Goal: Obtain resource: Obtain resource

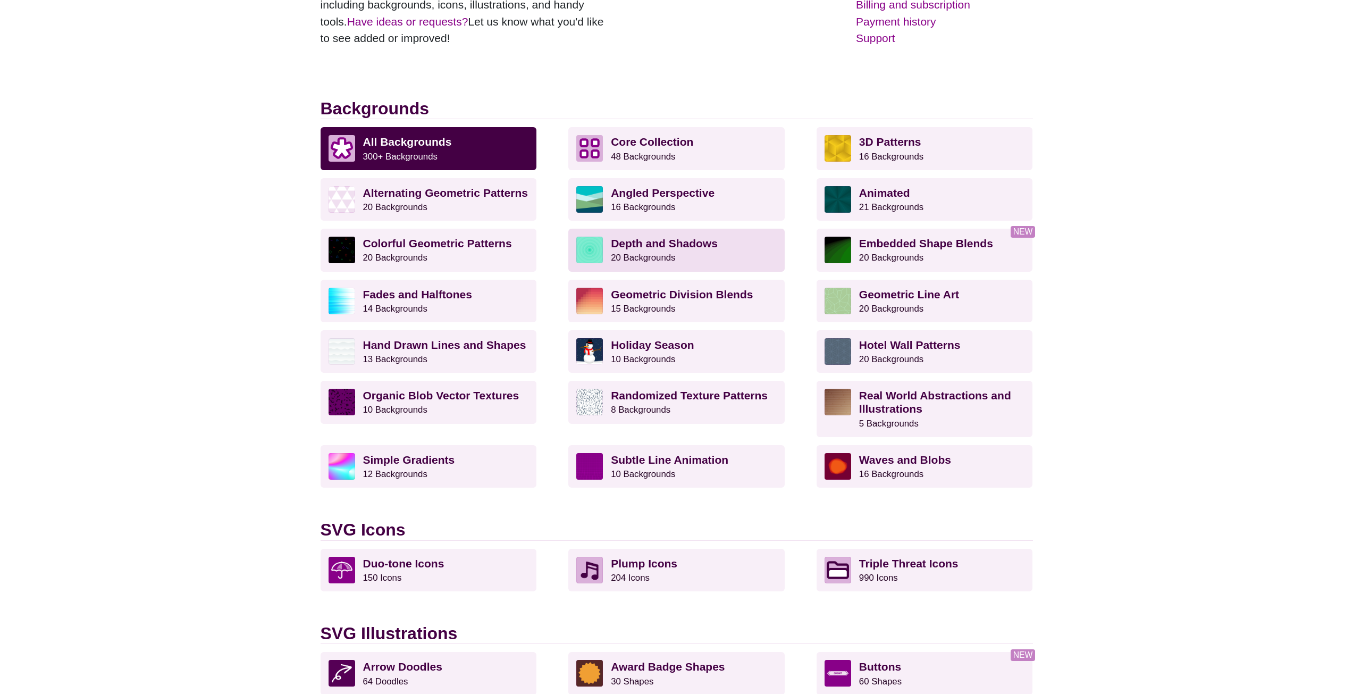
scroll to position [213, 0]
click at [911, 196] on p "Animated 21 Backgrounds" at bounding box center [942, 198] width 166 height 27
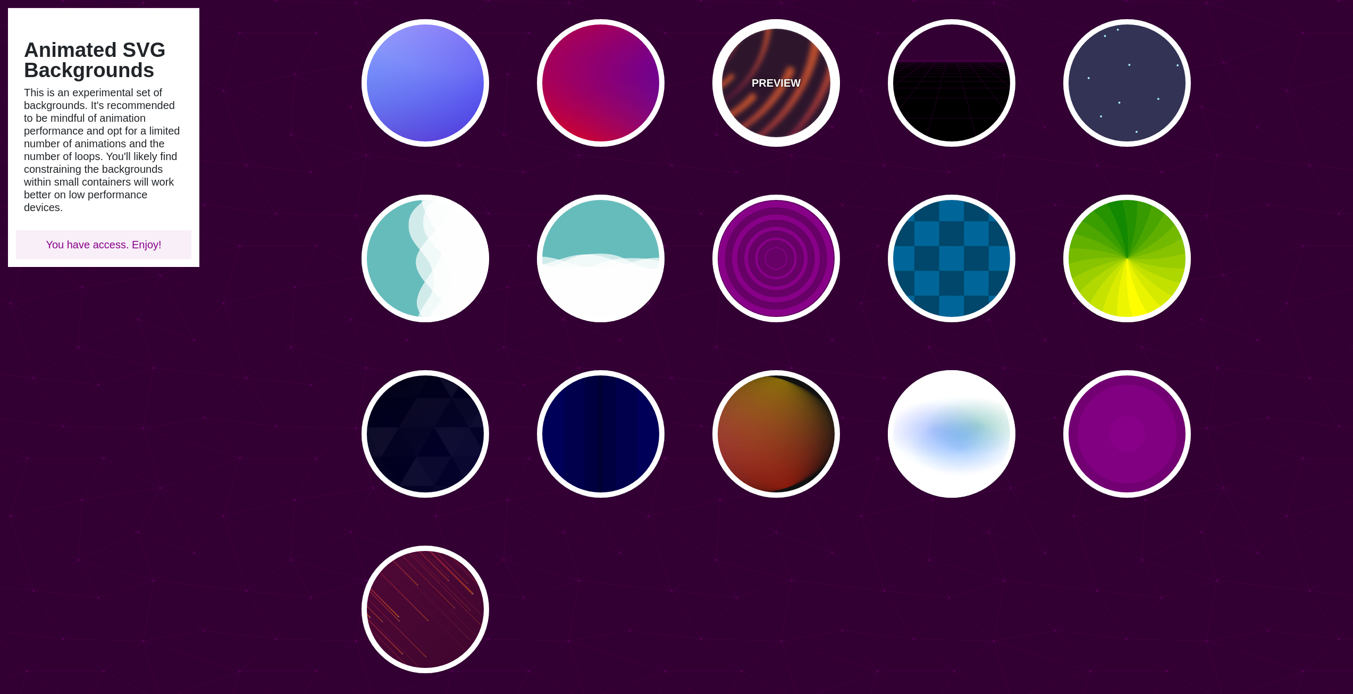
scroll to position [319, 0]
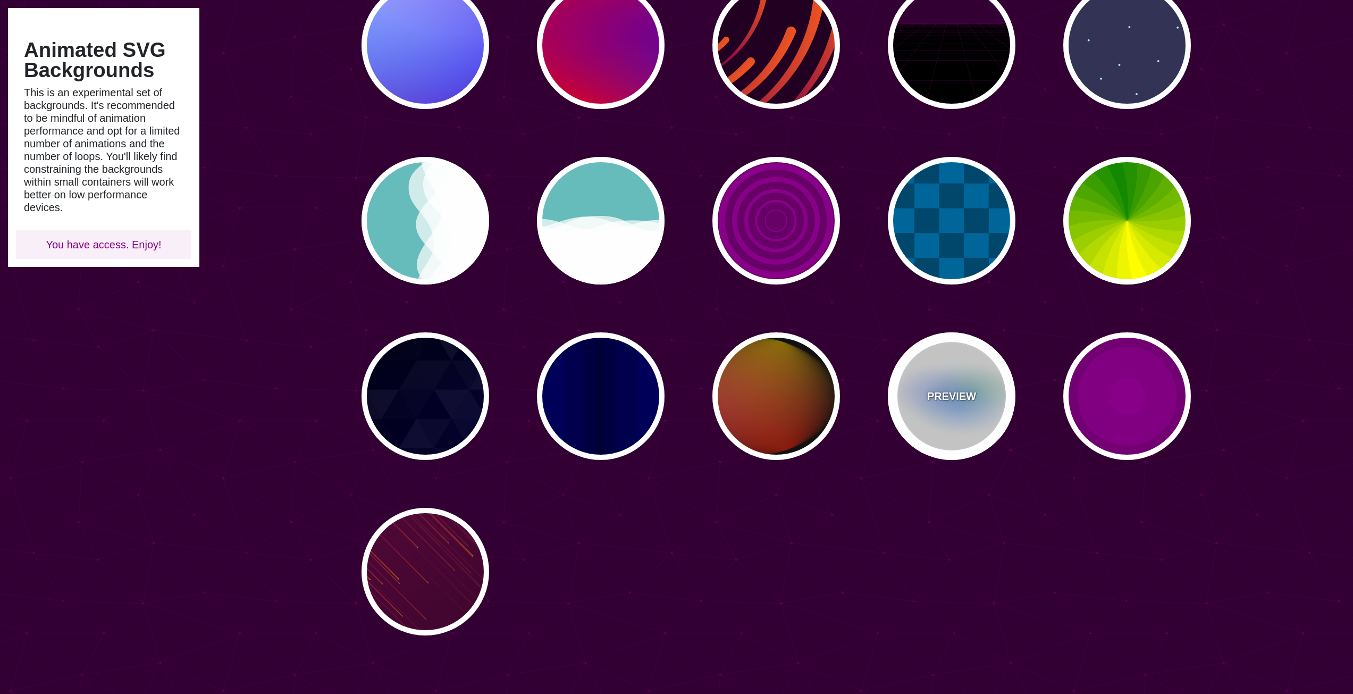
click at [962, 428] on div "PREVIEW" at bounding box center [952, 396] width 128 height 128
type input "#FFFFFF"
type input "#AA00FF"
type input "#0088FF"
type input "#008800"
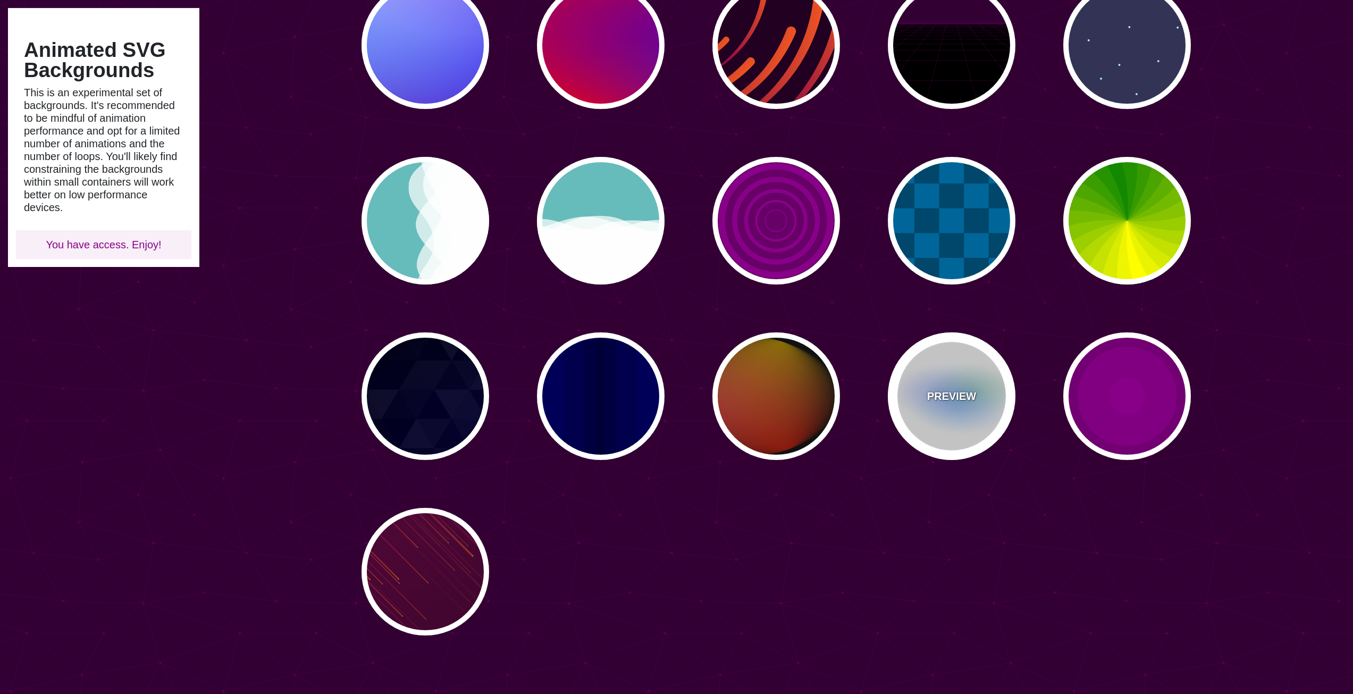
type input "8"
type input "24"
type input "999"
type input "0.5"
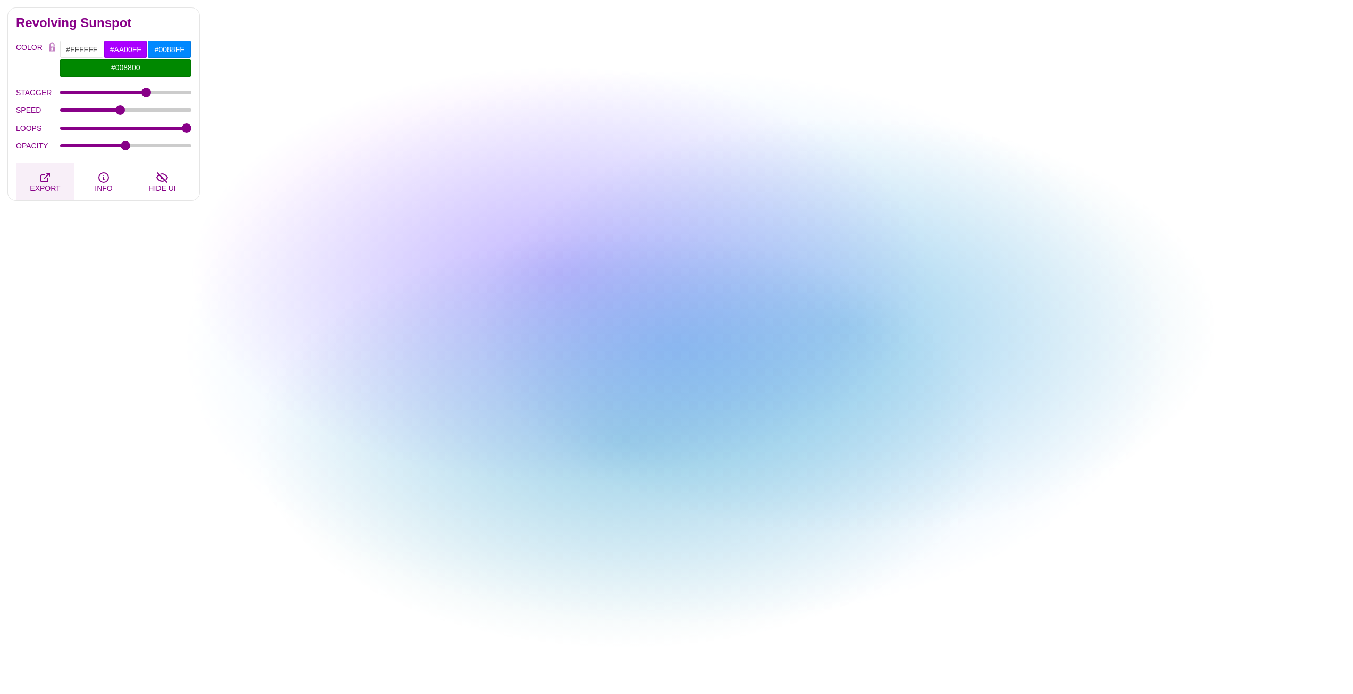
click at [48, 181] on icon "button" at bounding box center [45, 177] width 9 height 9
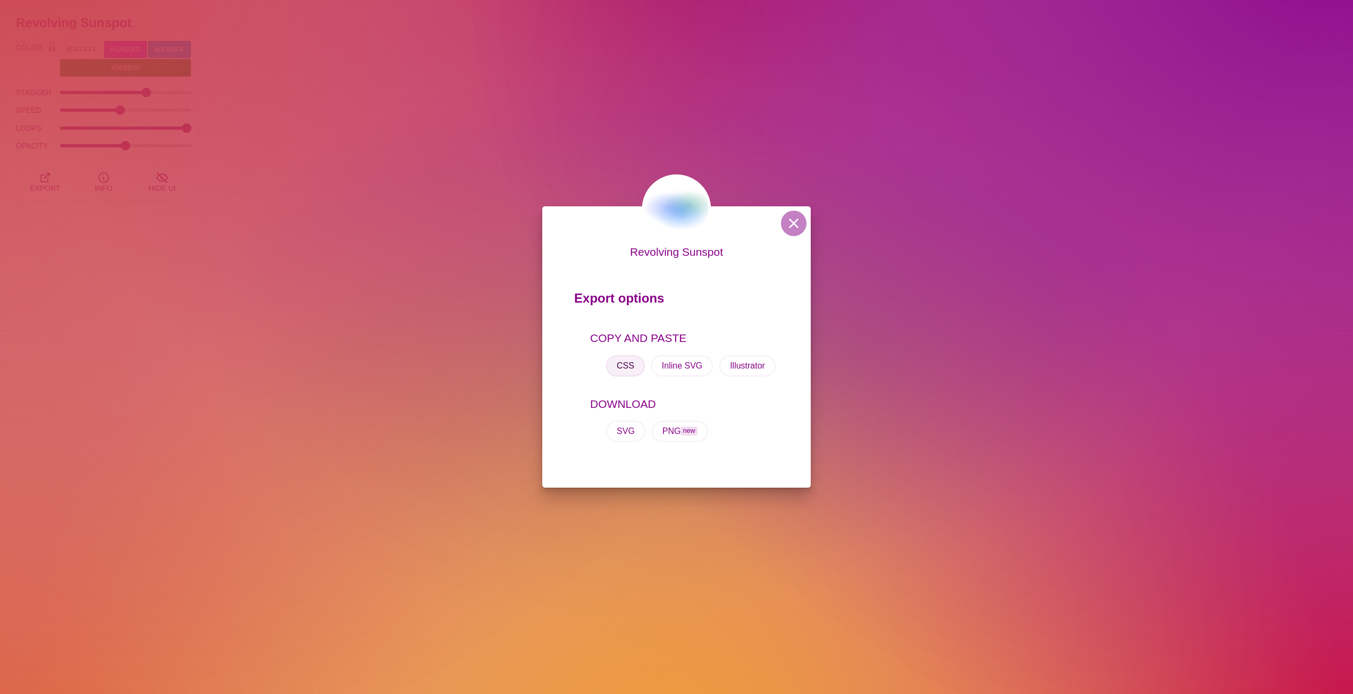
click at [624, 362] on button "CSS" at bounding box center [625, 365] width 39 height 21
click at [488, 139] on div "Revolving Sunspot Export options COPY AND PASTE CSS Inline SVG Illustrator DOWN…" at bounding box center [676, 347] width 1353 height 694
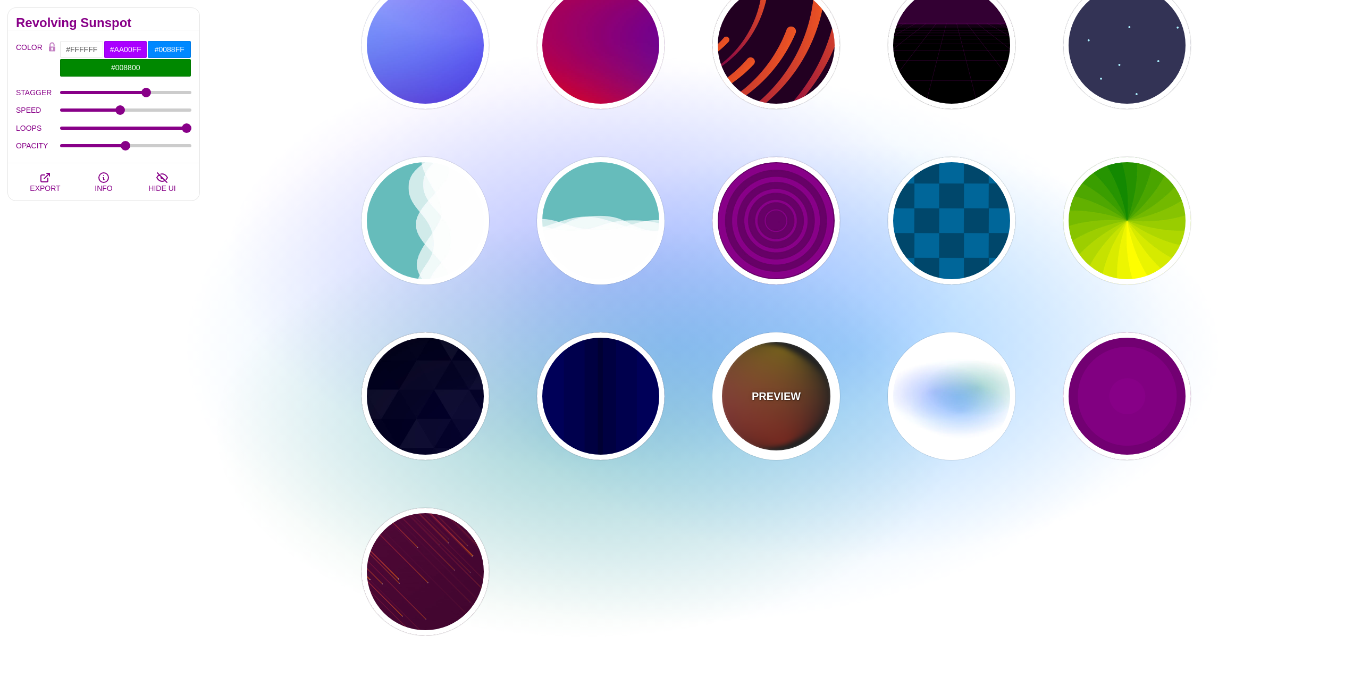
click at [798, 408] on div "PREVIEW" at bounding box center [776, 396] width 128 height 128
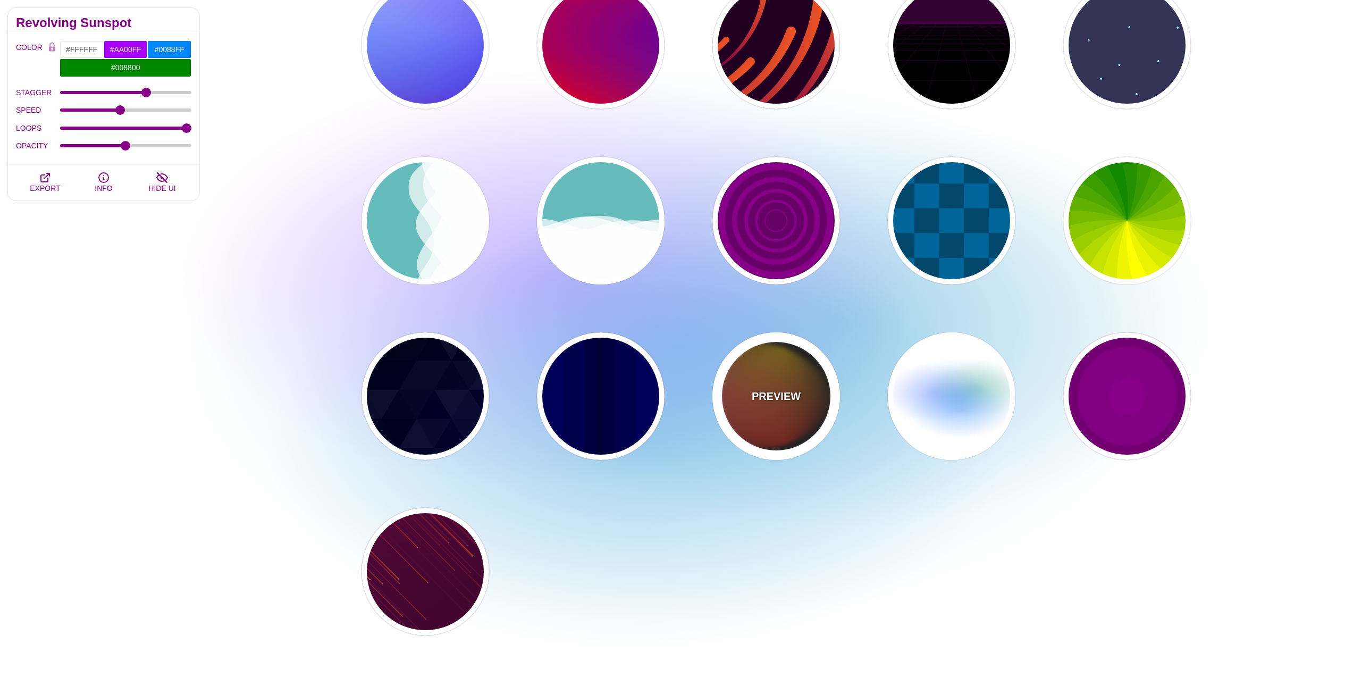
type input "#111111"
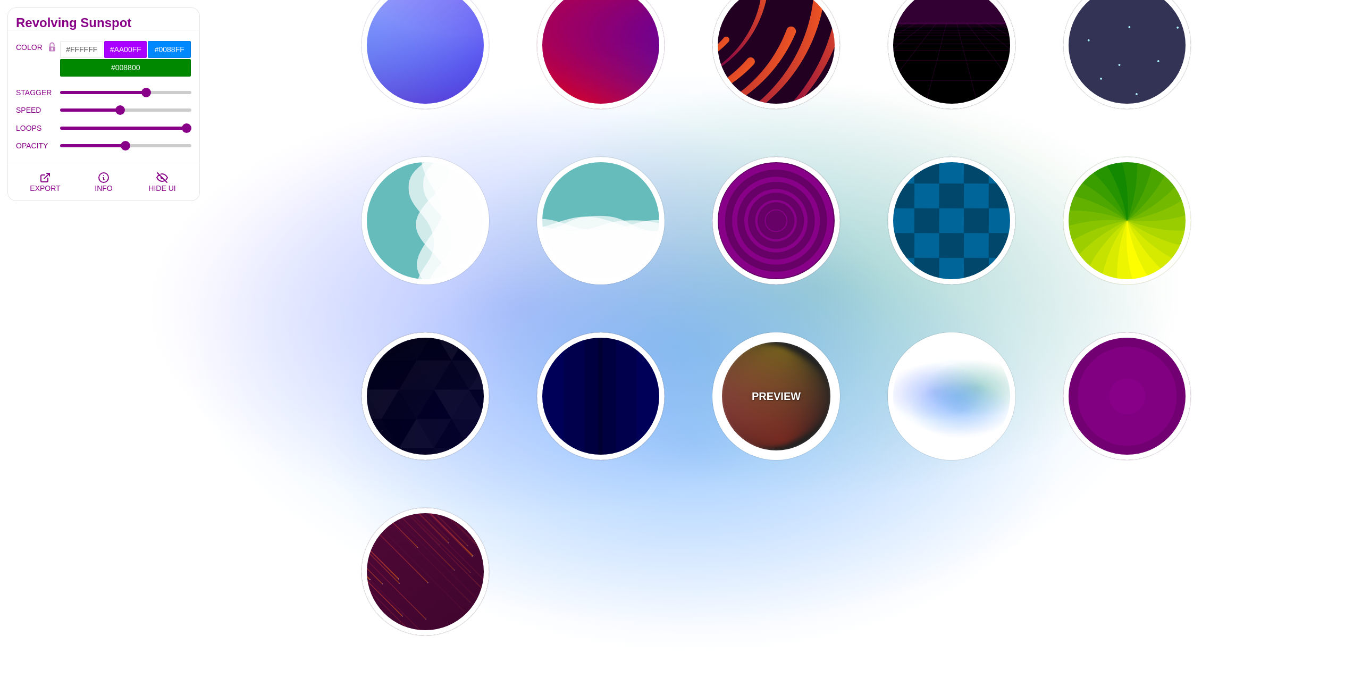
type input "#FF00FF"
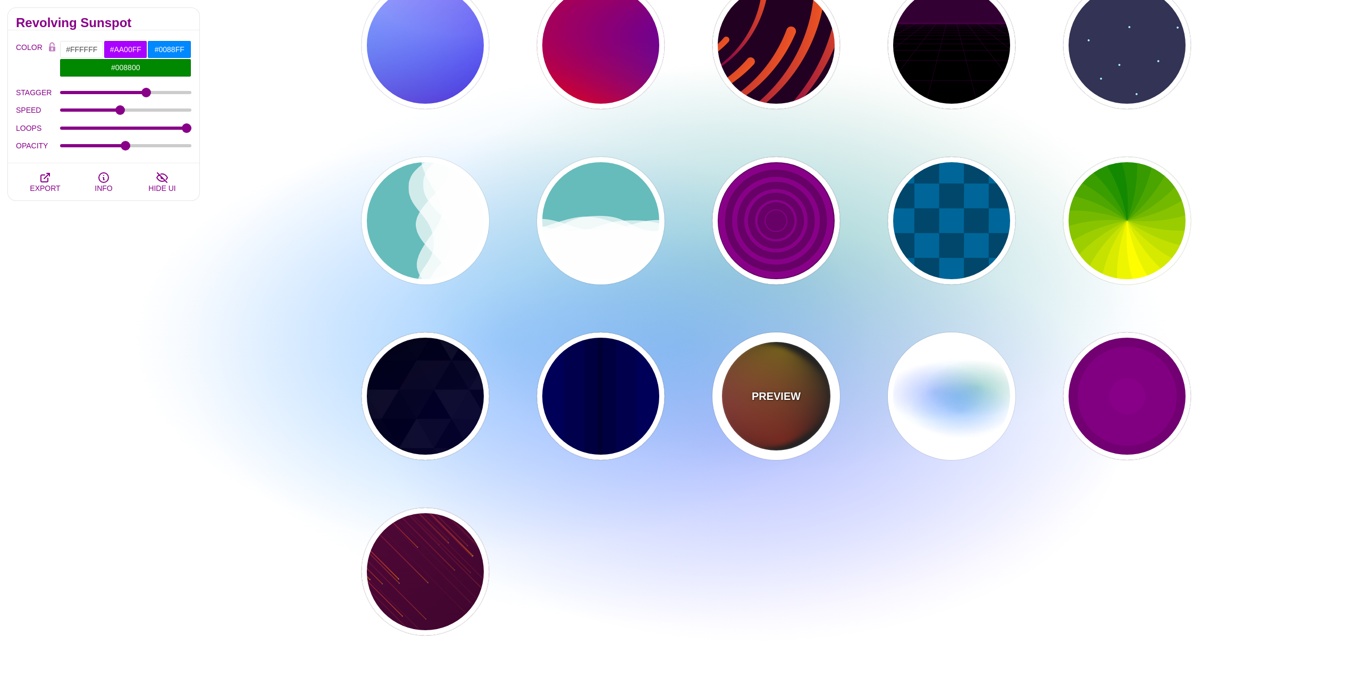
type input "#FFCC00"
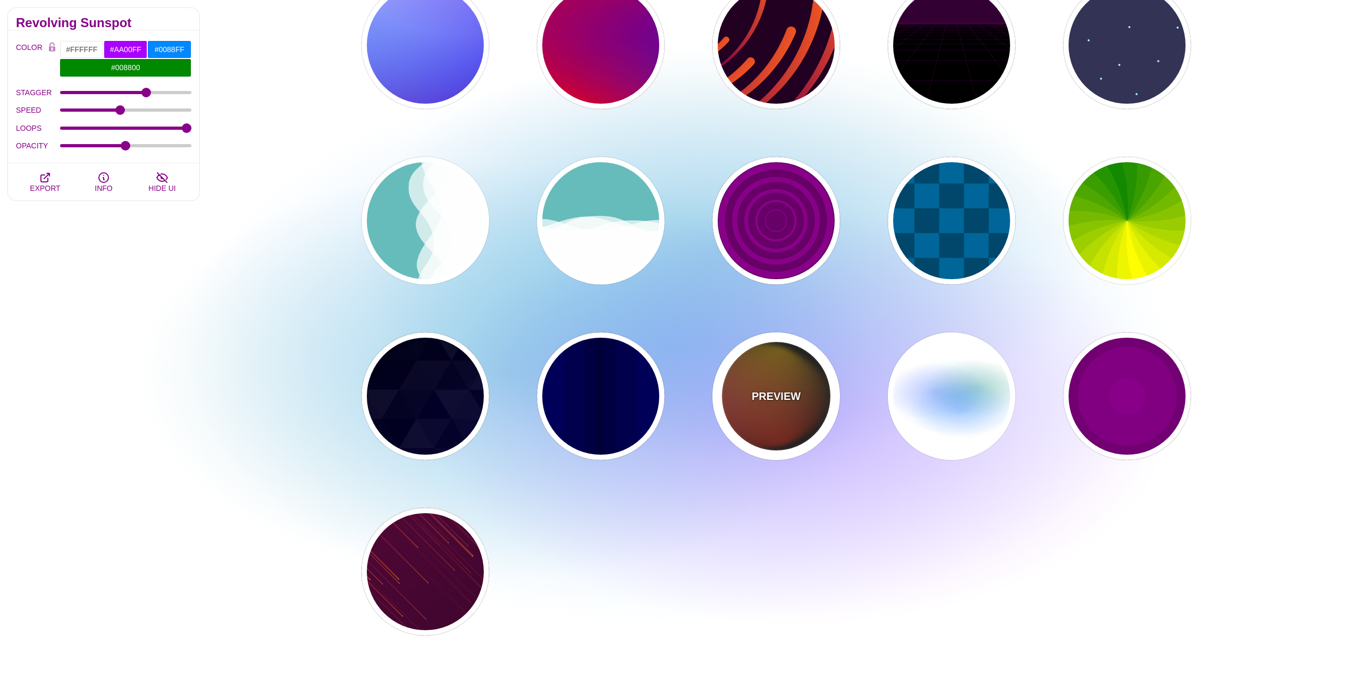
type input "#FF2200"
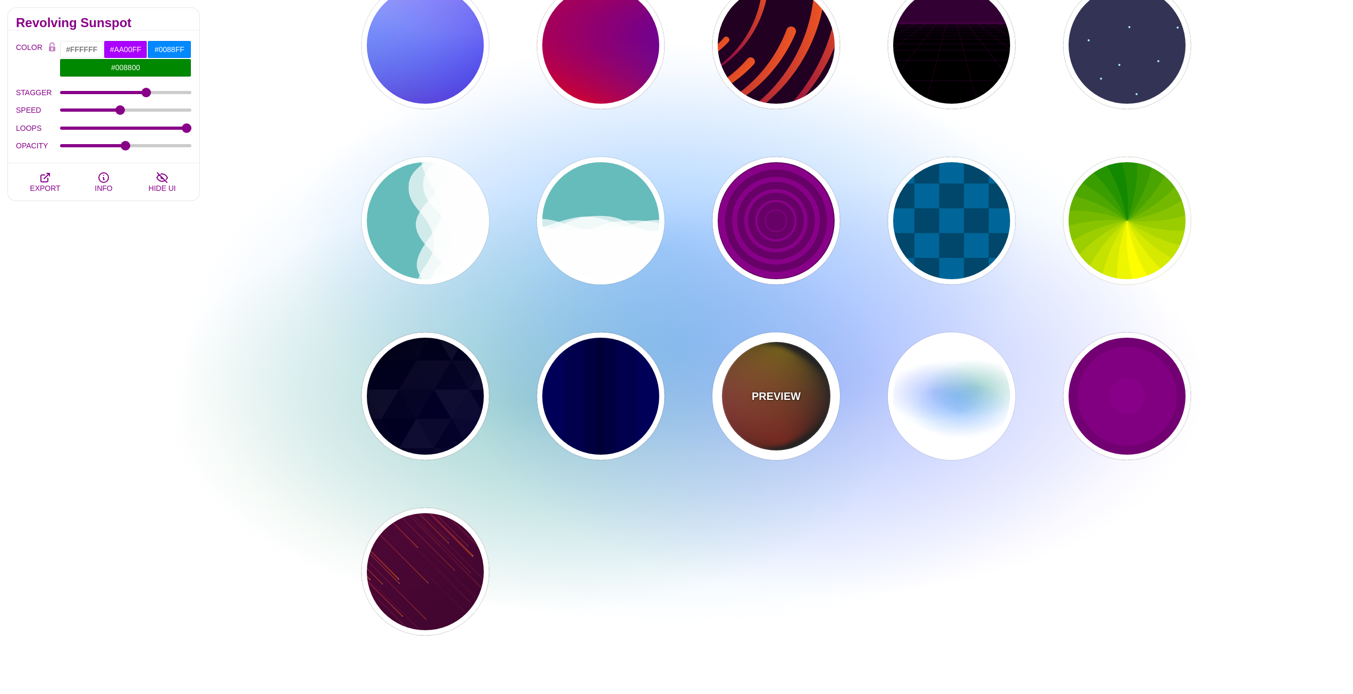
type input "4"
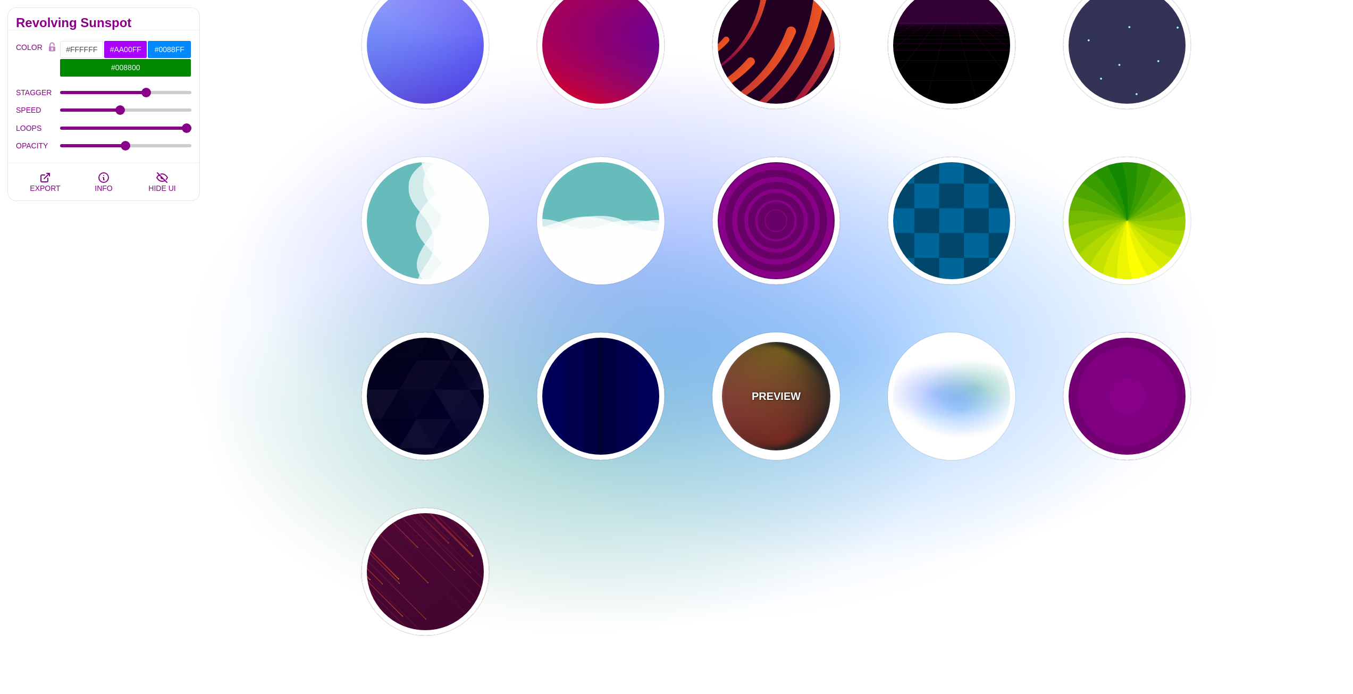
type input "12"
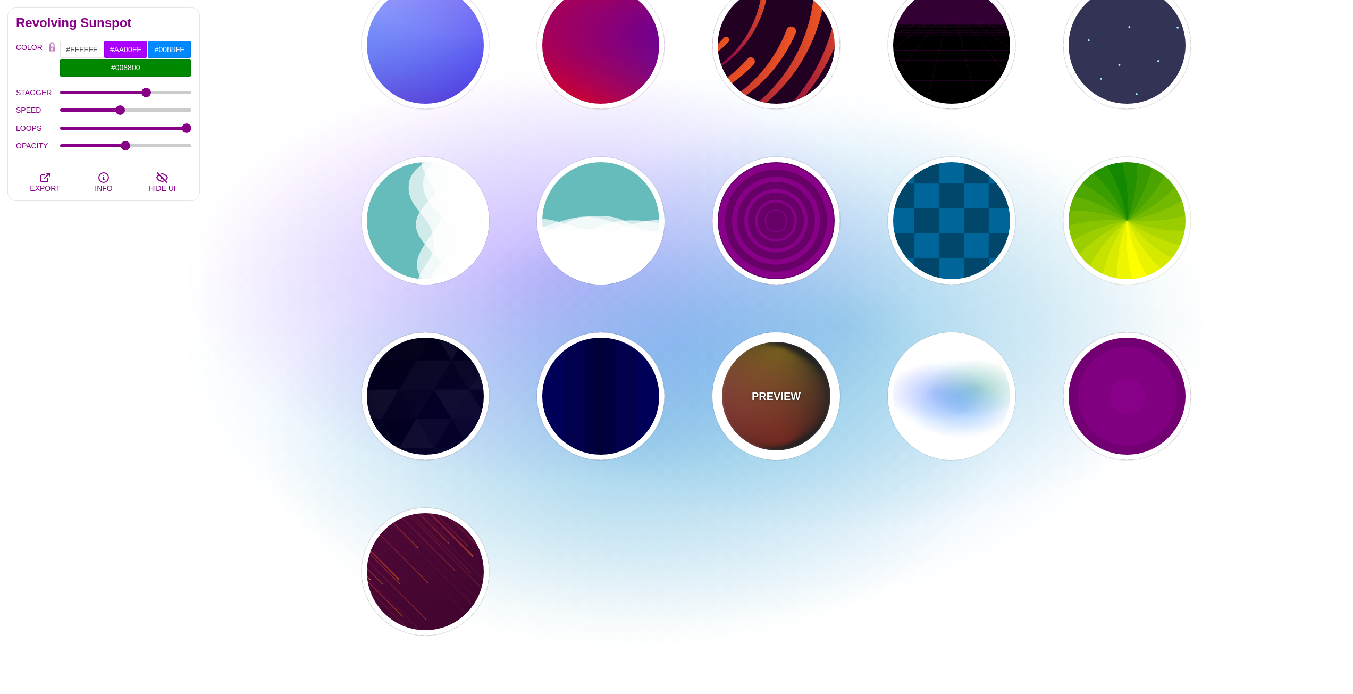
type input "1"
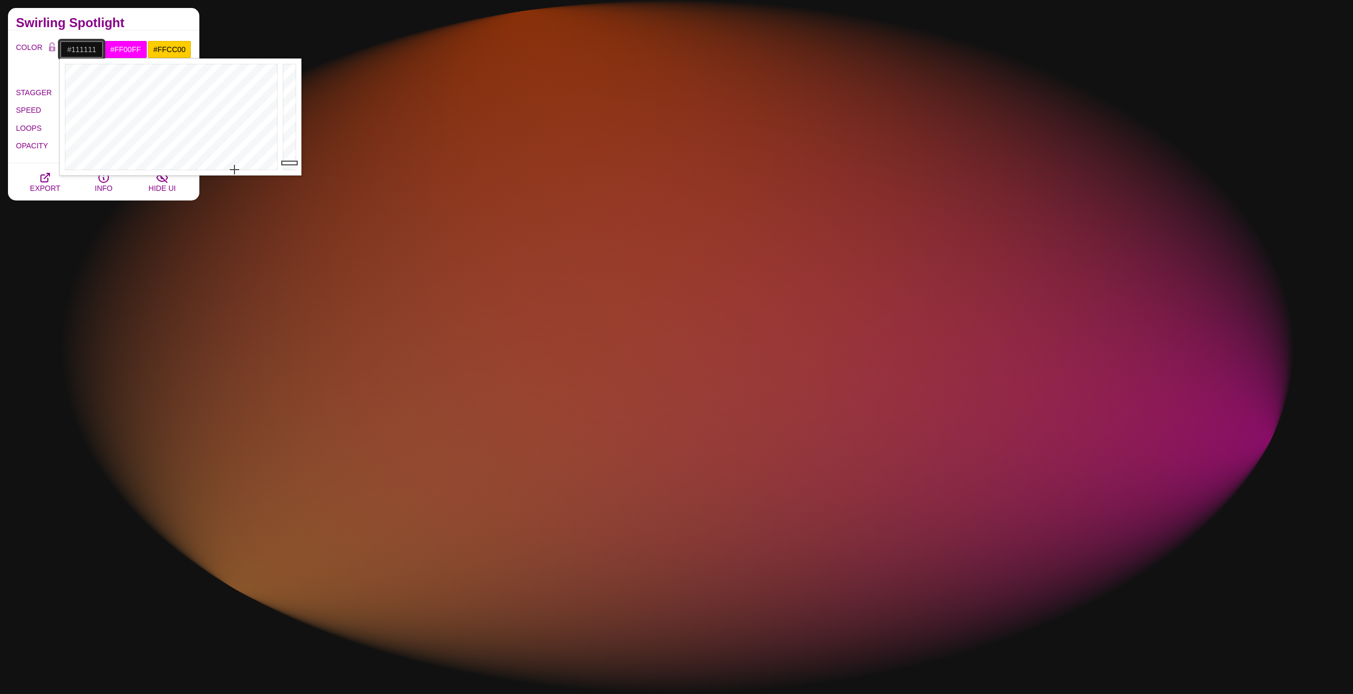
click at [88, 46] on input "#111111" at bounding box center [82, 49] width 44 height 18
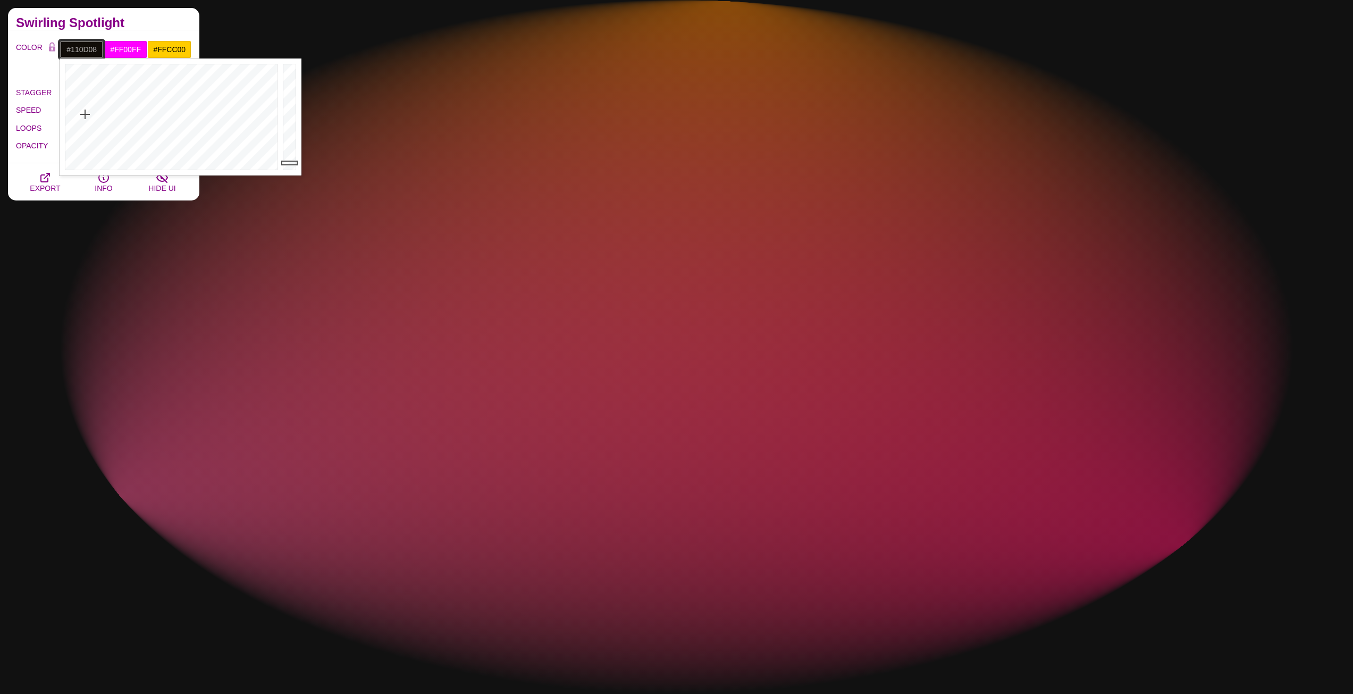
drag, startPoint x: 158, startPoint y: 116, endPoint x: 85, endPoint y: 114, distance: 73.4
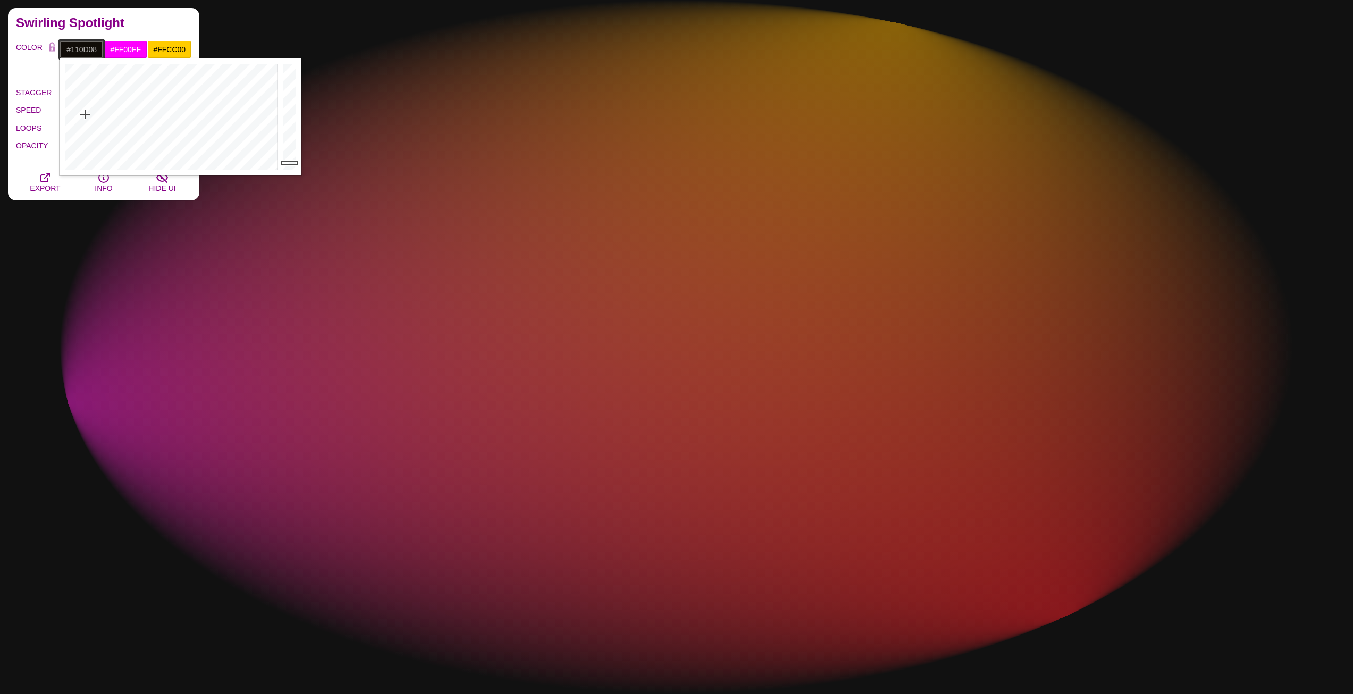
click at [85, 114] on div at bounding box center [170, 116] width 221 height 117
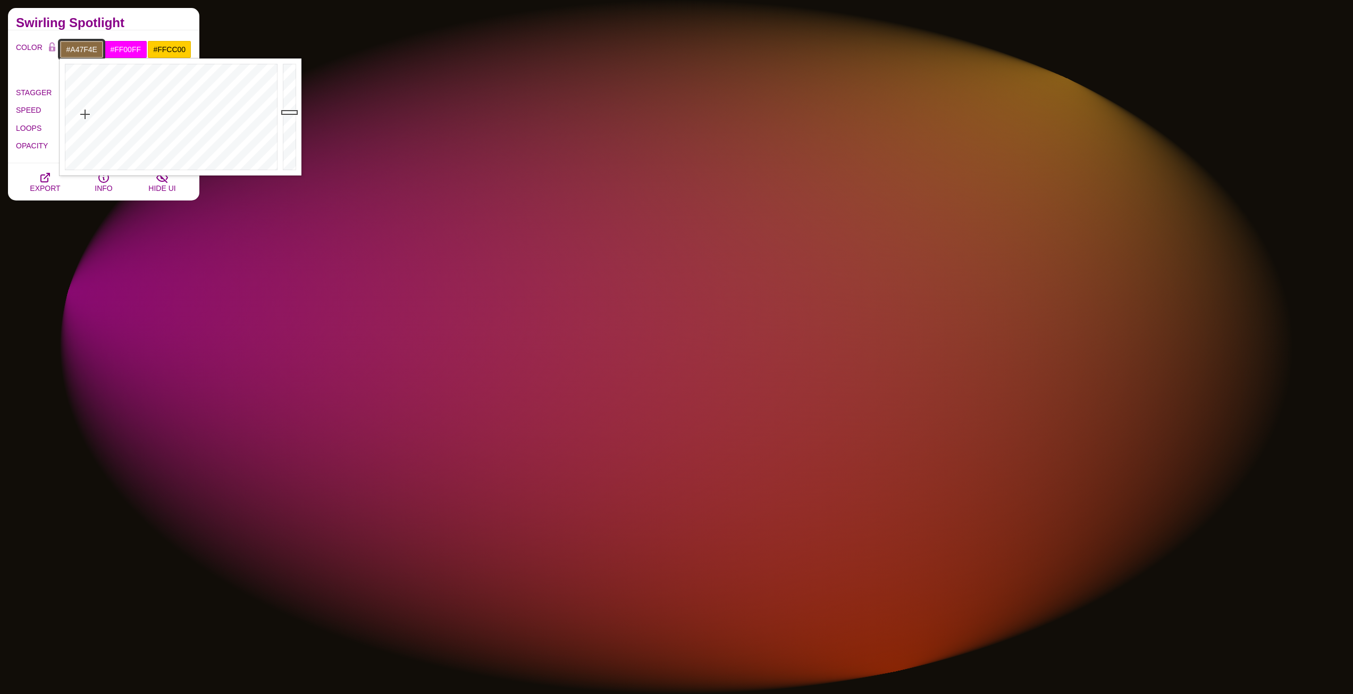
drag, startPoint x: 288, startPoint y: 156, endPoint x: 291, endPoint y: 102, distance: 54.8
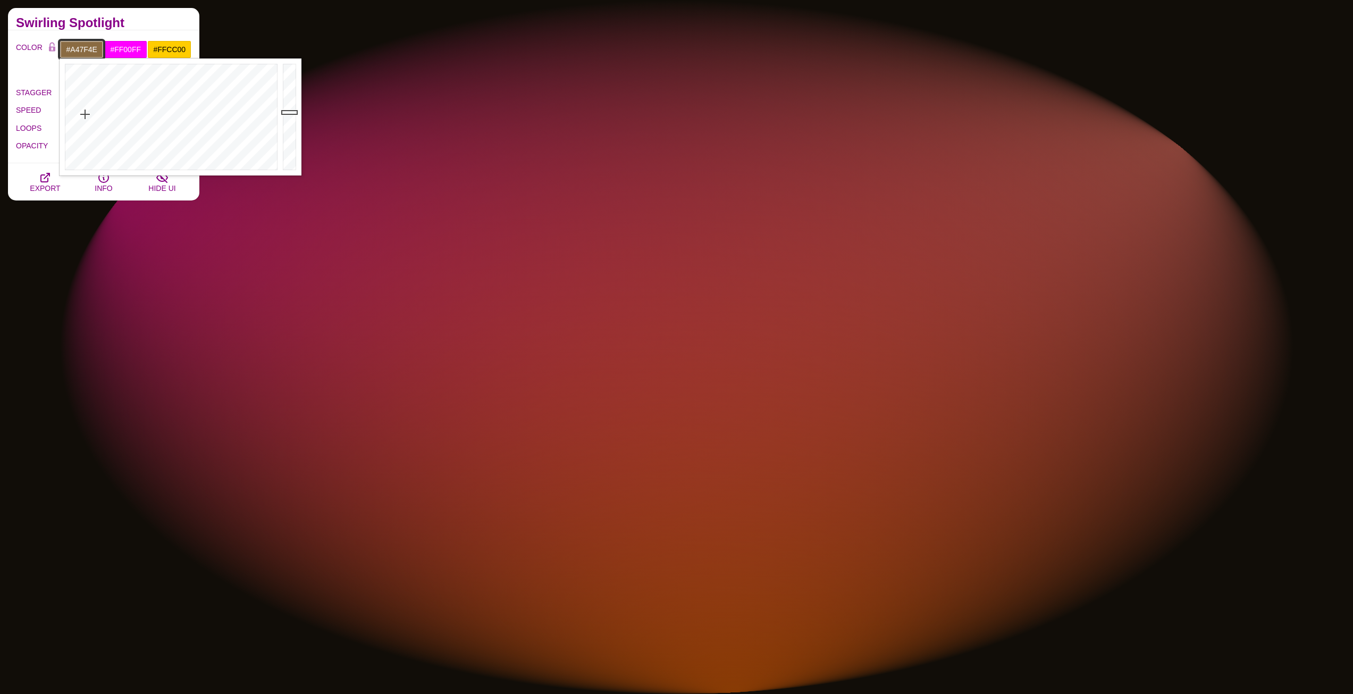
click at [291, 102] on div at bounding box center [290, 116] width 21 height 117
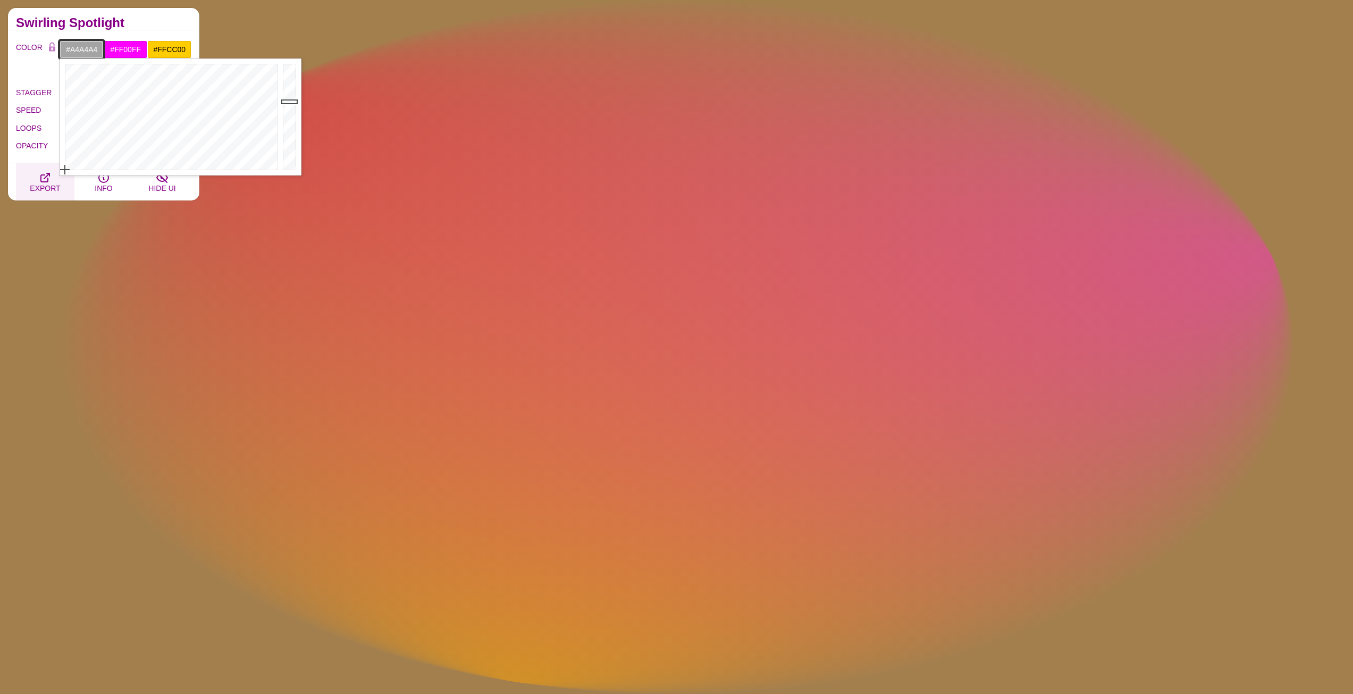
drag, startPoint x: 105, startPoint y: 108, endPoint x: 46, endPoint y: 181, distance: 94.0
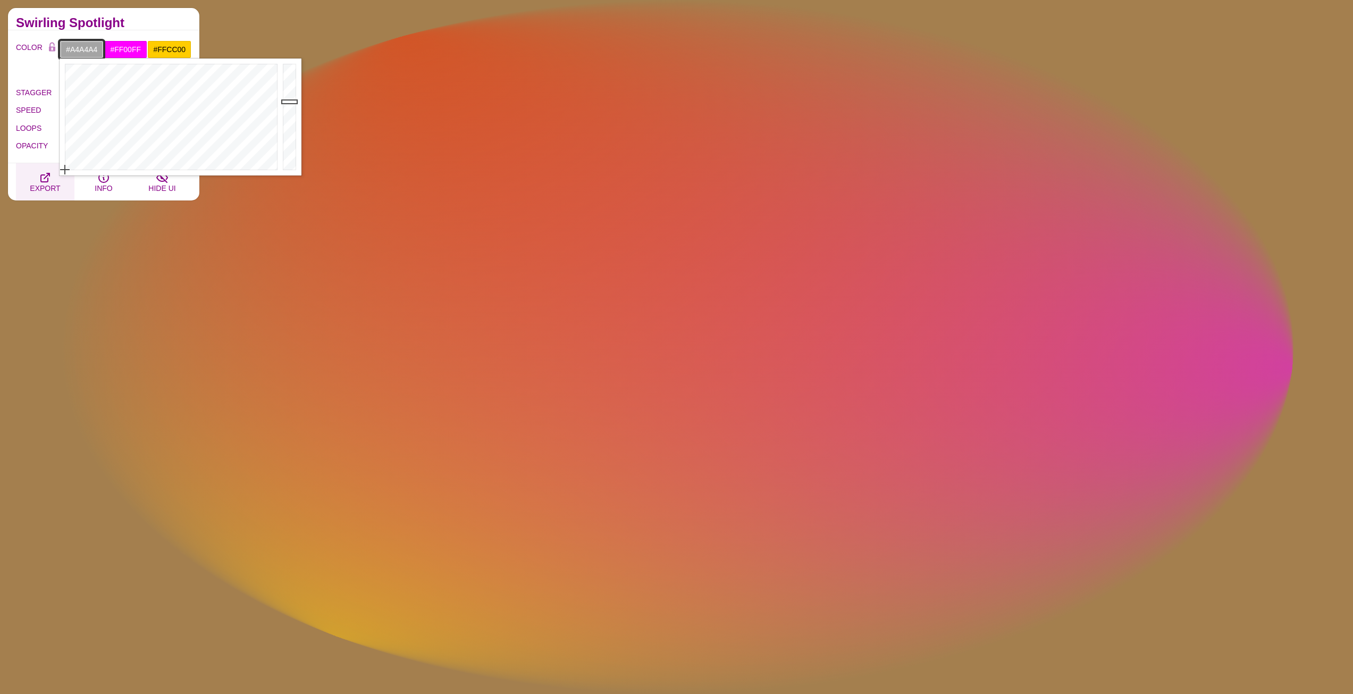
click at [46, 181] on body "SVG Backgrounds Logo Backgrounds Categories Abstract Patterns Geometric Gradien…" at bounding box center [676, 620] width 1353 height 1879
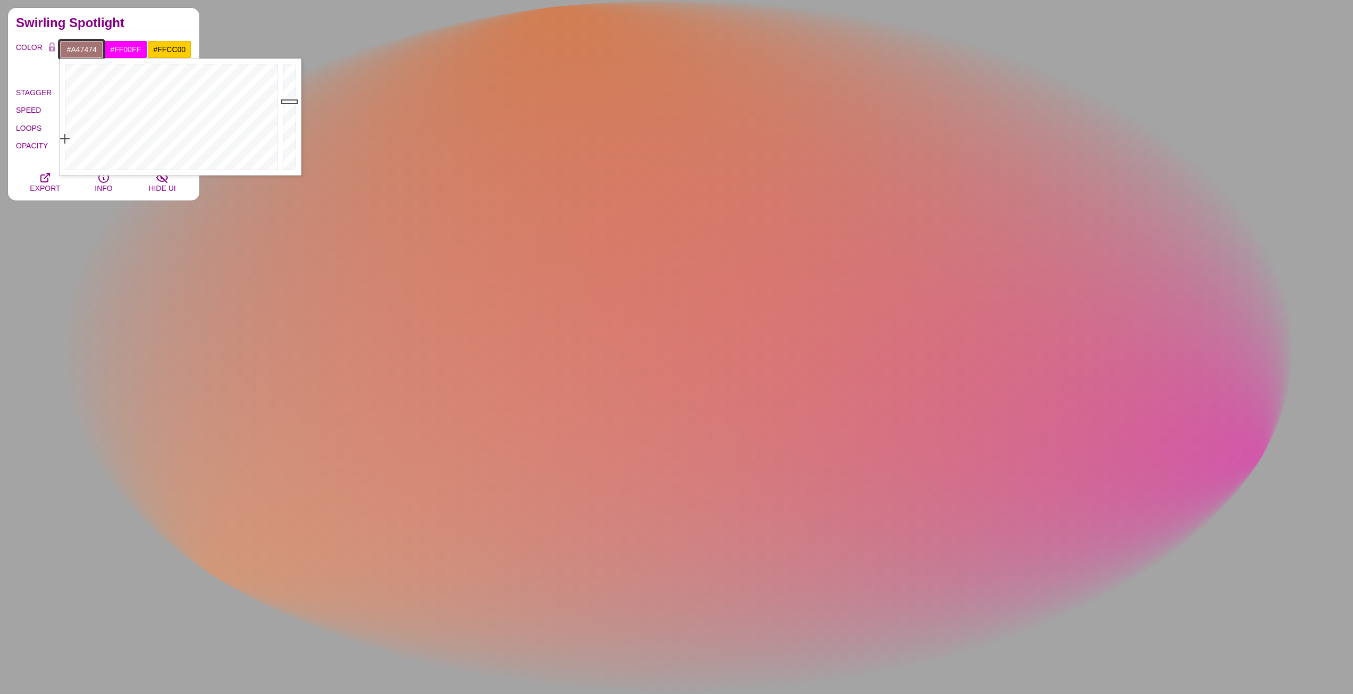
drag, startPoint x: 66, startPoint y: 165, endPoint x: 56, endPoint y: 139, distance: 27.9
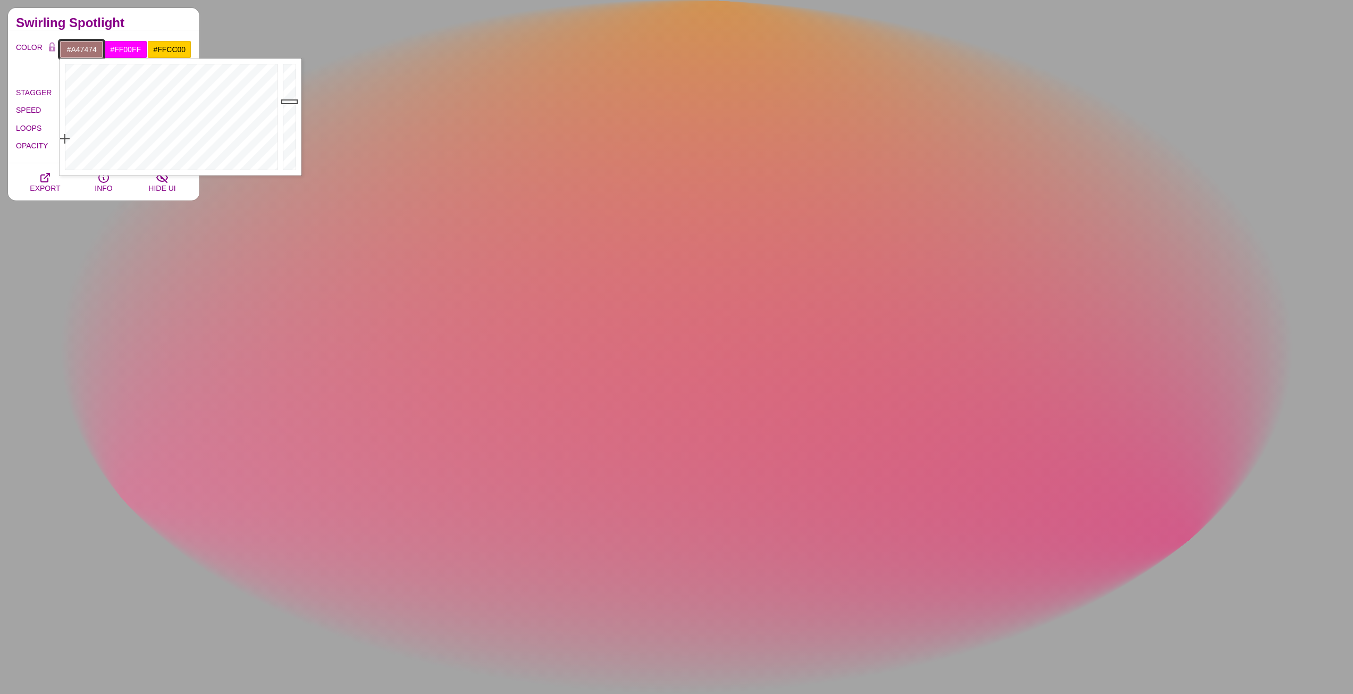
click at [56, 139] on body "SVG Backgrounds Logo Backgrounds Categories Abstract Patterns Geometric Gradien…" at bounding box center [676, 620] width 1353 height 1879
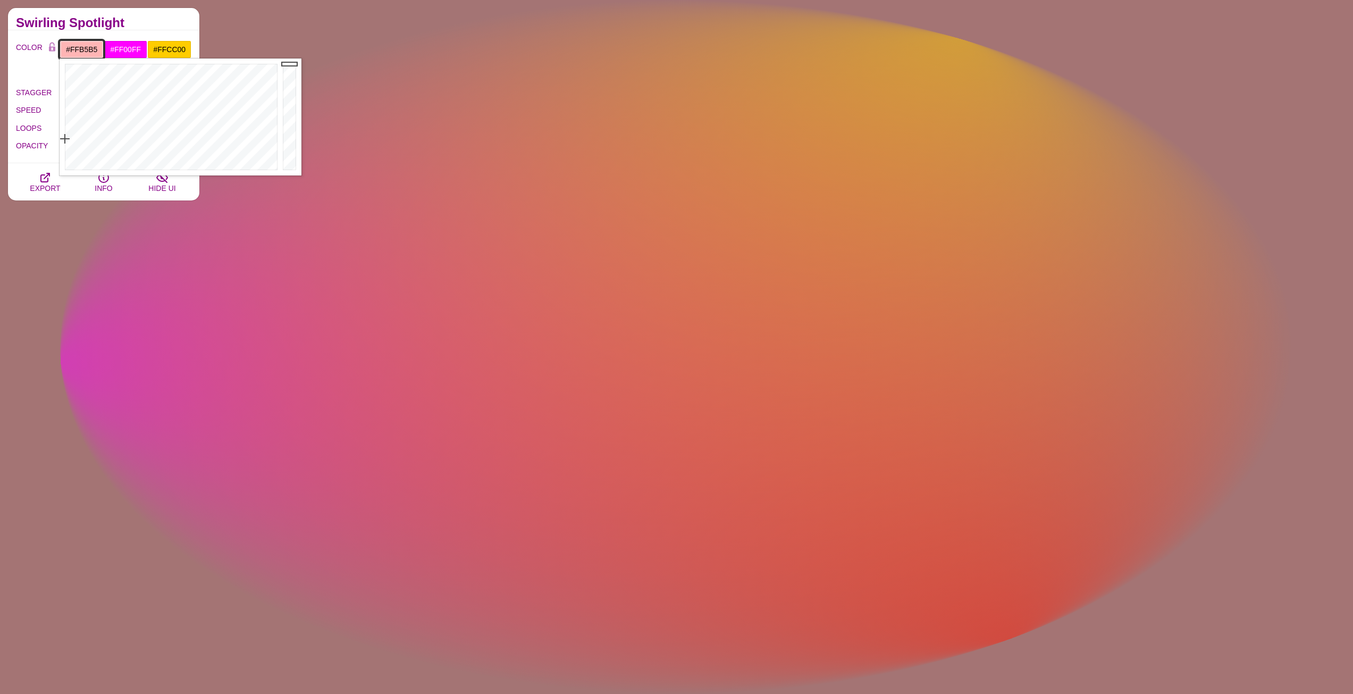
drag, startPoint x: 289, startPoint y: 102, endPoint x: 290, endPoint y: 48, distance: 53.2
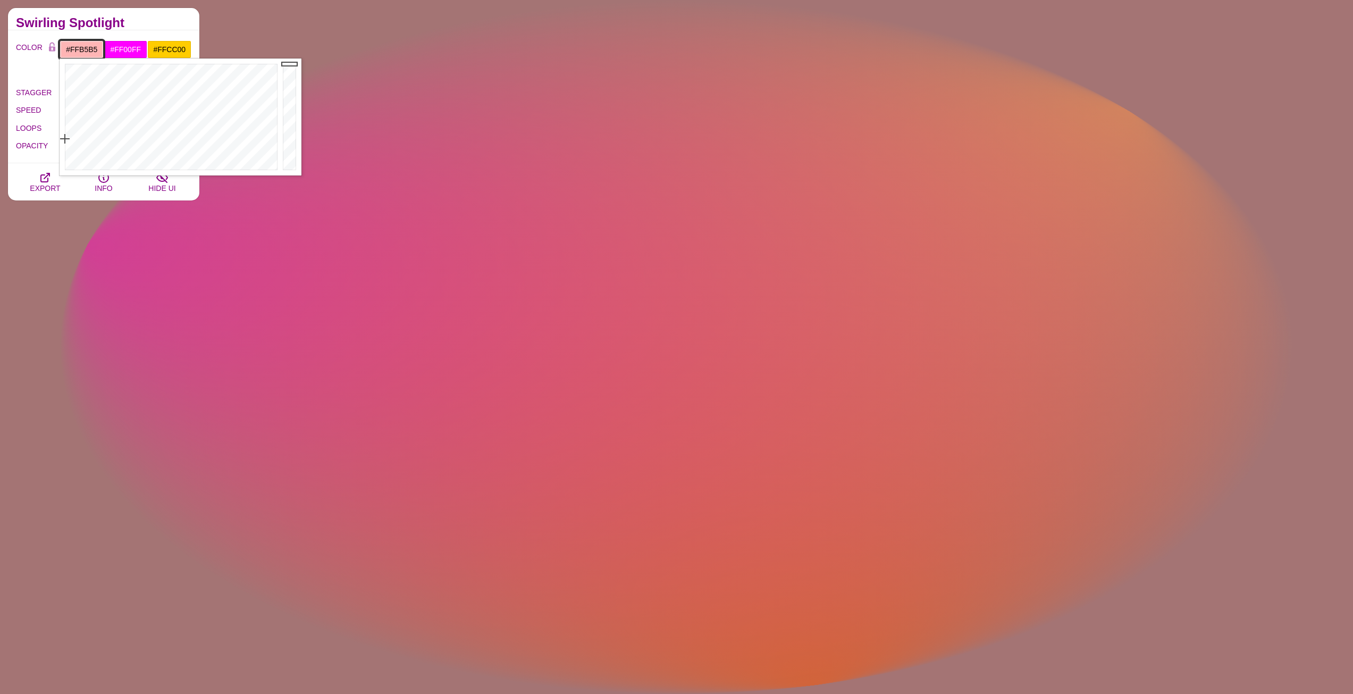
click at [290, 48] on body "SVG Backgrounds Logo Backgrounds Categories Abstract Patterns Geometric Gradien…" at bounding box center [676, 620] width 1353 height 1879
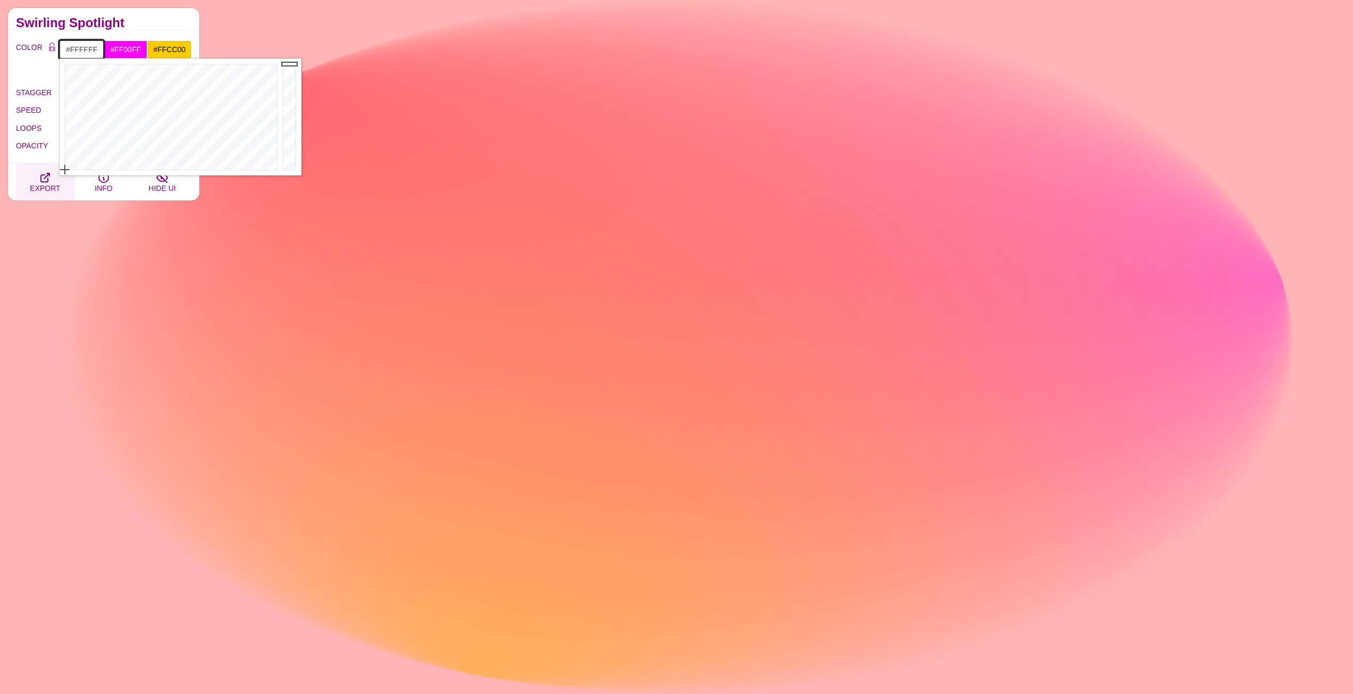
drag, startPoint x: 92, startPoint y: 153, endPoint x: 47, endPoint y: 183, distance: 53.7
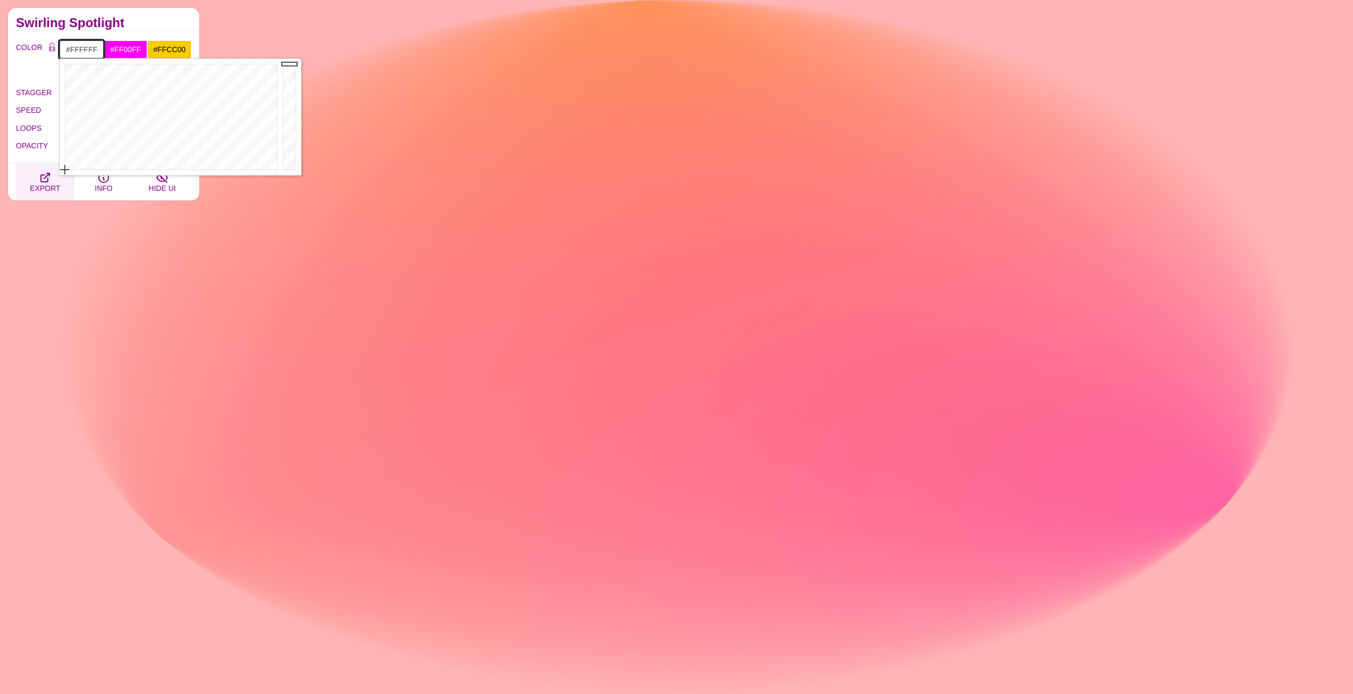
click at [47, 183] on body "SVG Backgrounds Logo Backgrounds Categories Abstract Patterns Geometric Gradien…" at bounding box center [676, 620] width 1353 height 1879
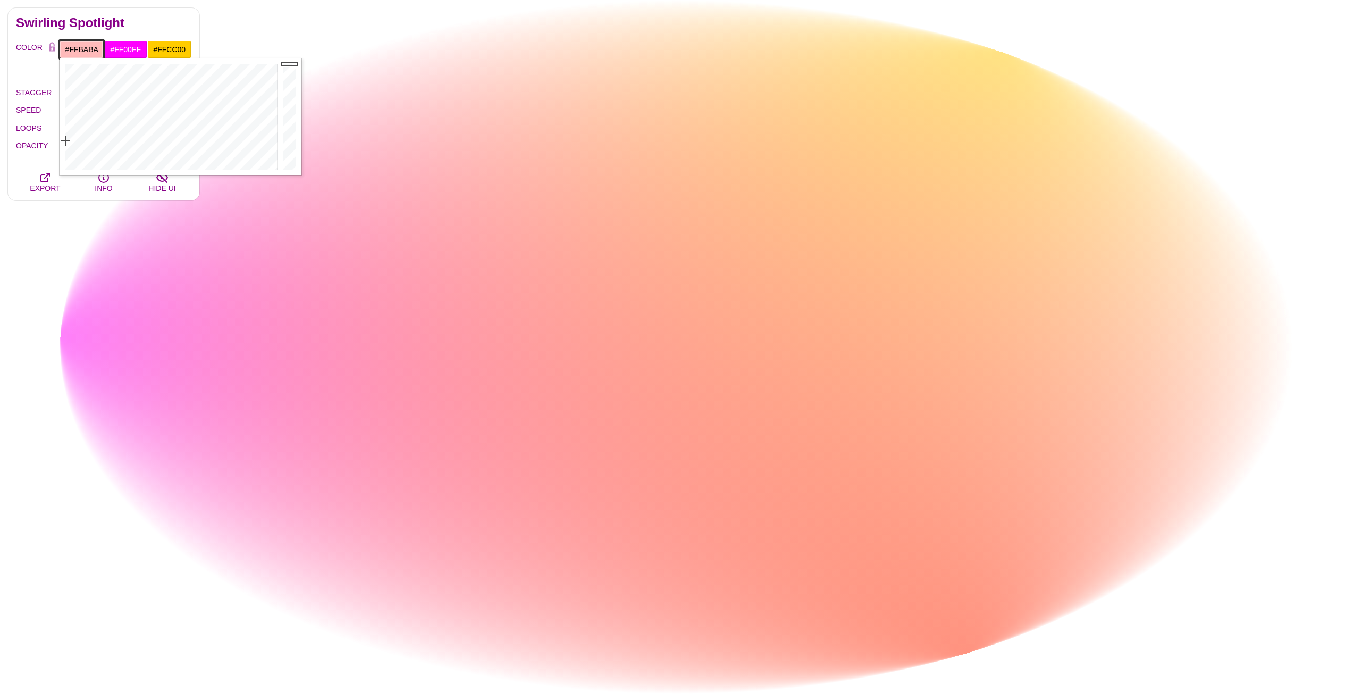
drag, startPoint x: 70, startPoint y: 165, endPoint x: 65, endPoint y: 141, distance: 24.4
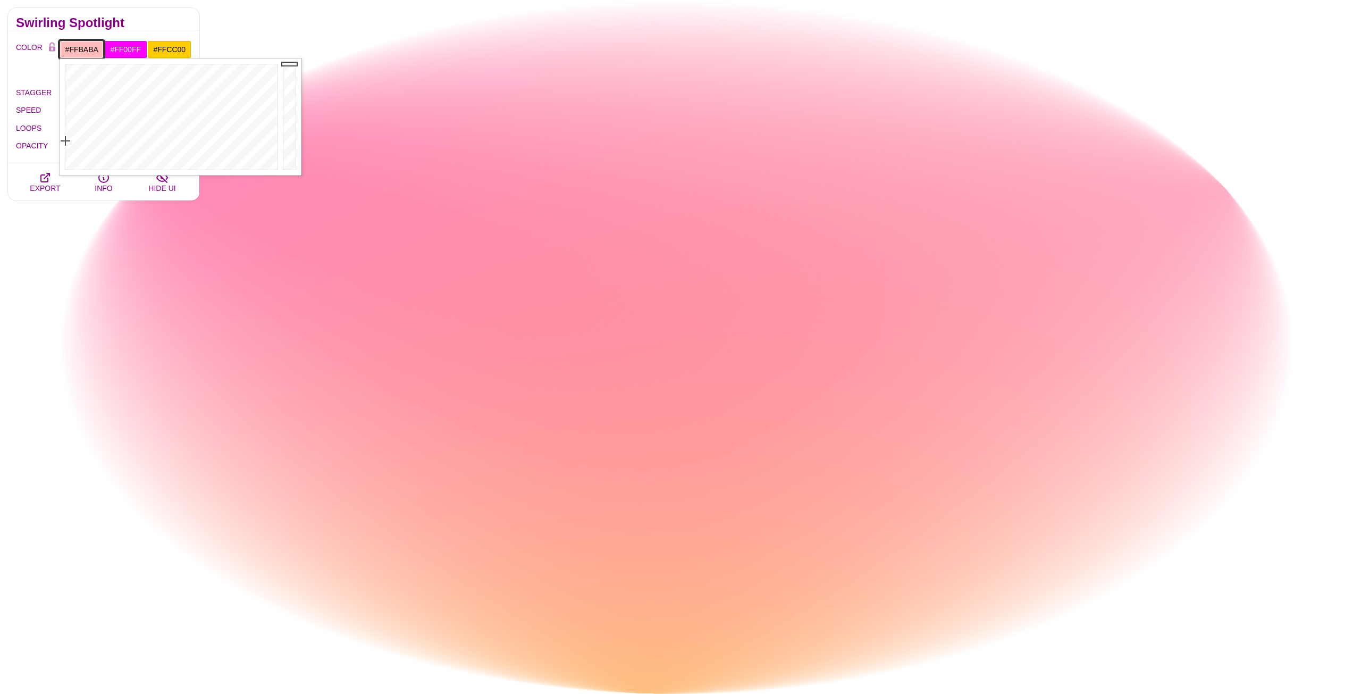
click at [65, 141] on div at bounding box center [170, 116] width 221 height 117
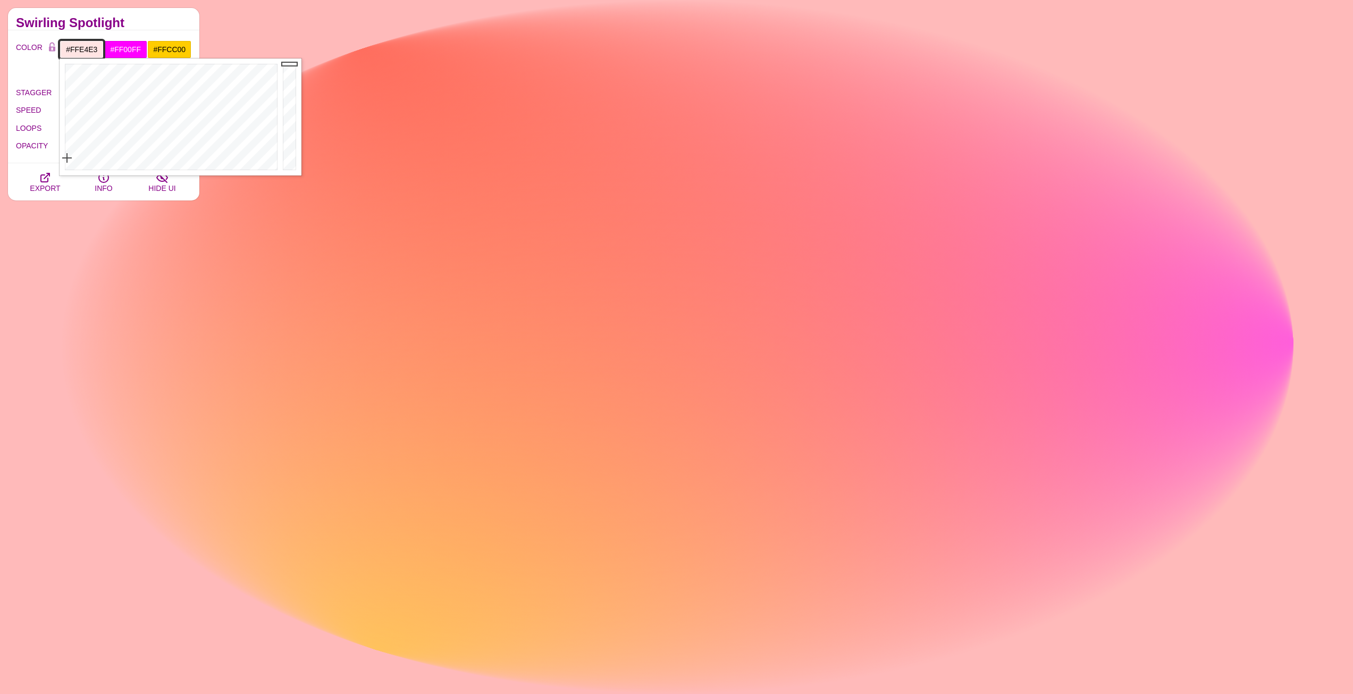
drag, startPoint x: 65, startPoint y: 141, endPoint x: 67, endPoint y: 158, distance: 17.1
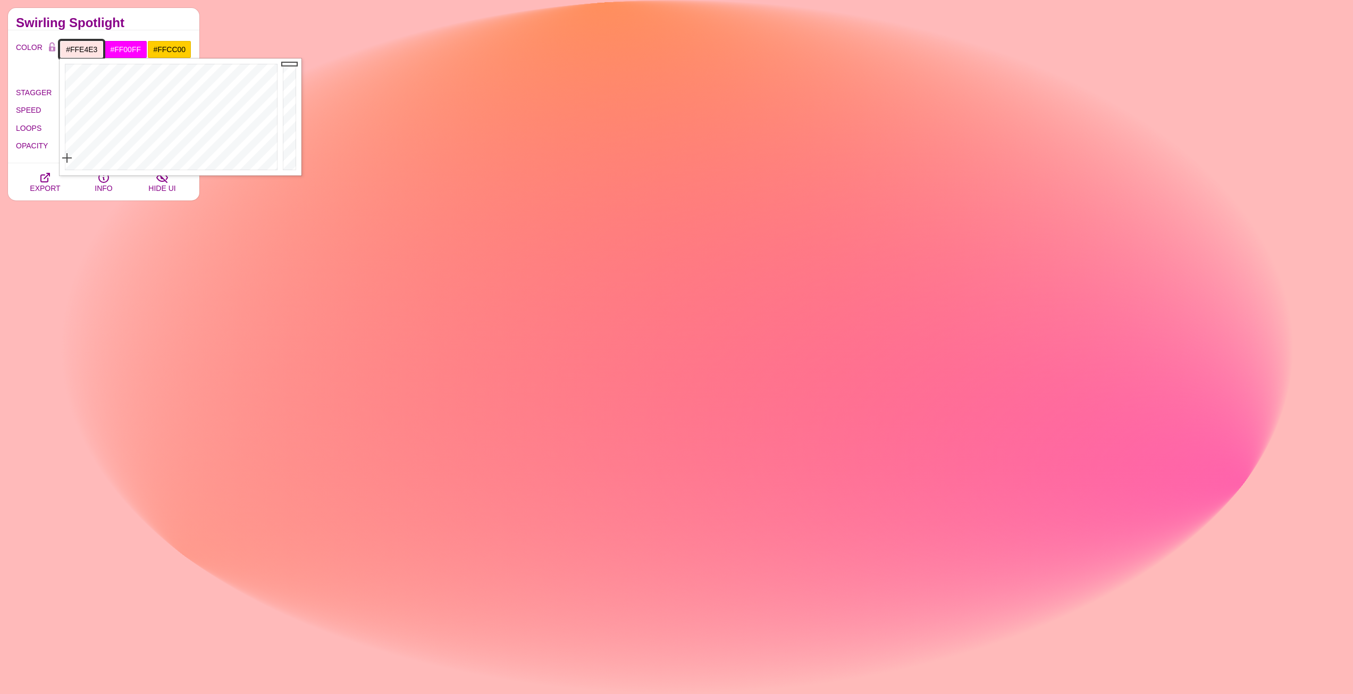
click at [67, 158] on div at bounding box center [170, 116] width 221 height 117
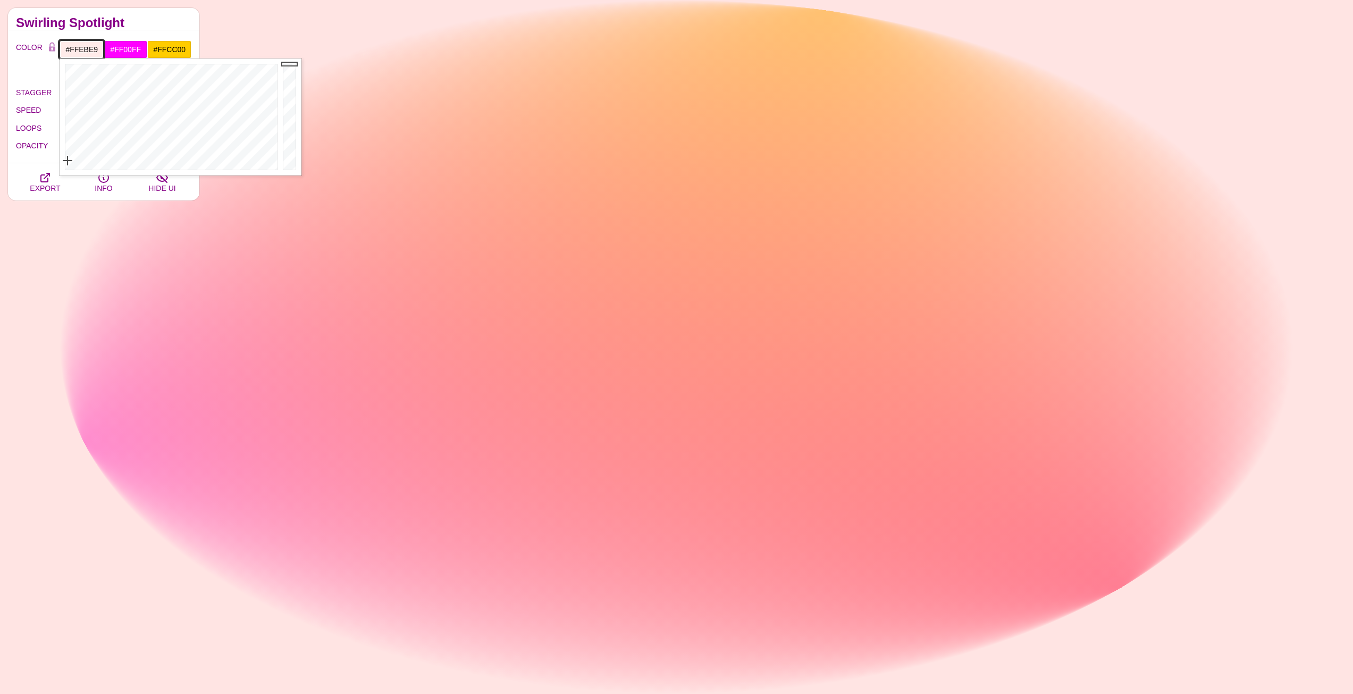
type input "#FFECEA"
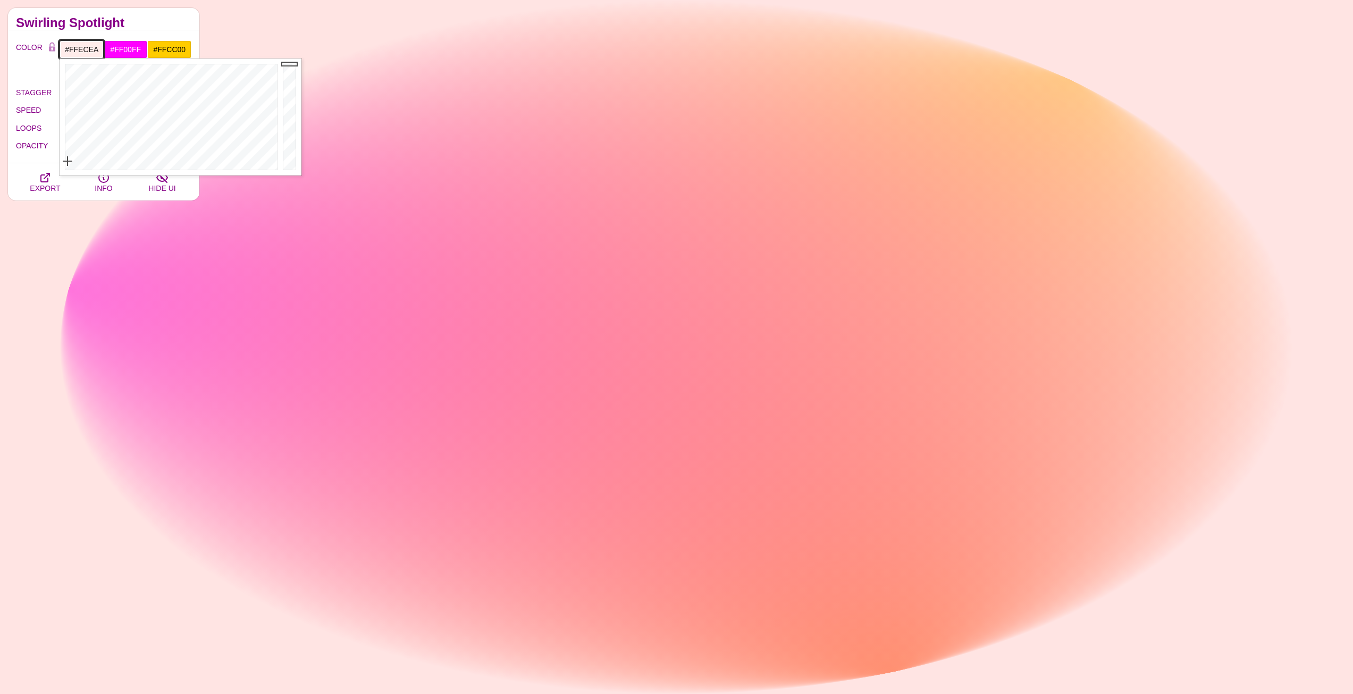
click at [67, 161] on div at bounding box center [170, 116] width 221 height 117
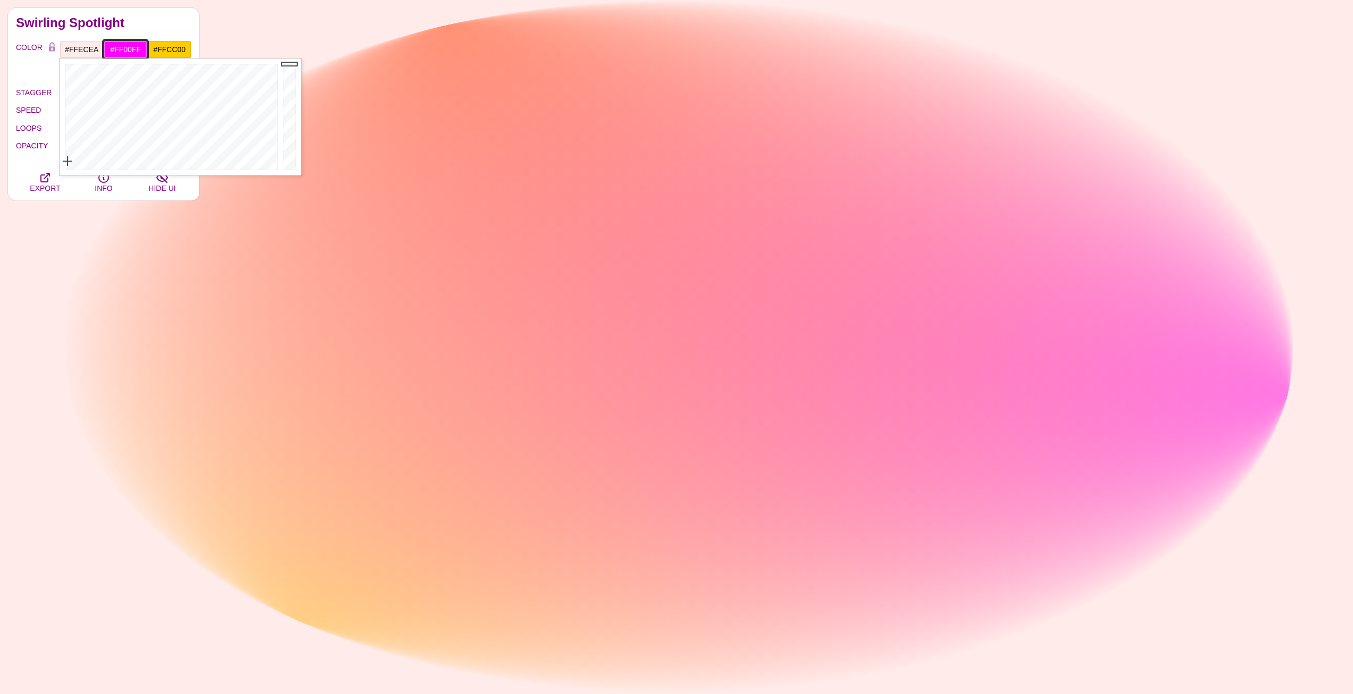
click at [125, 51] on input "#FF00FF" at bounding box center [126, 49] width 44 height 18
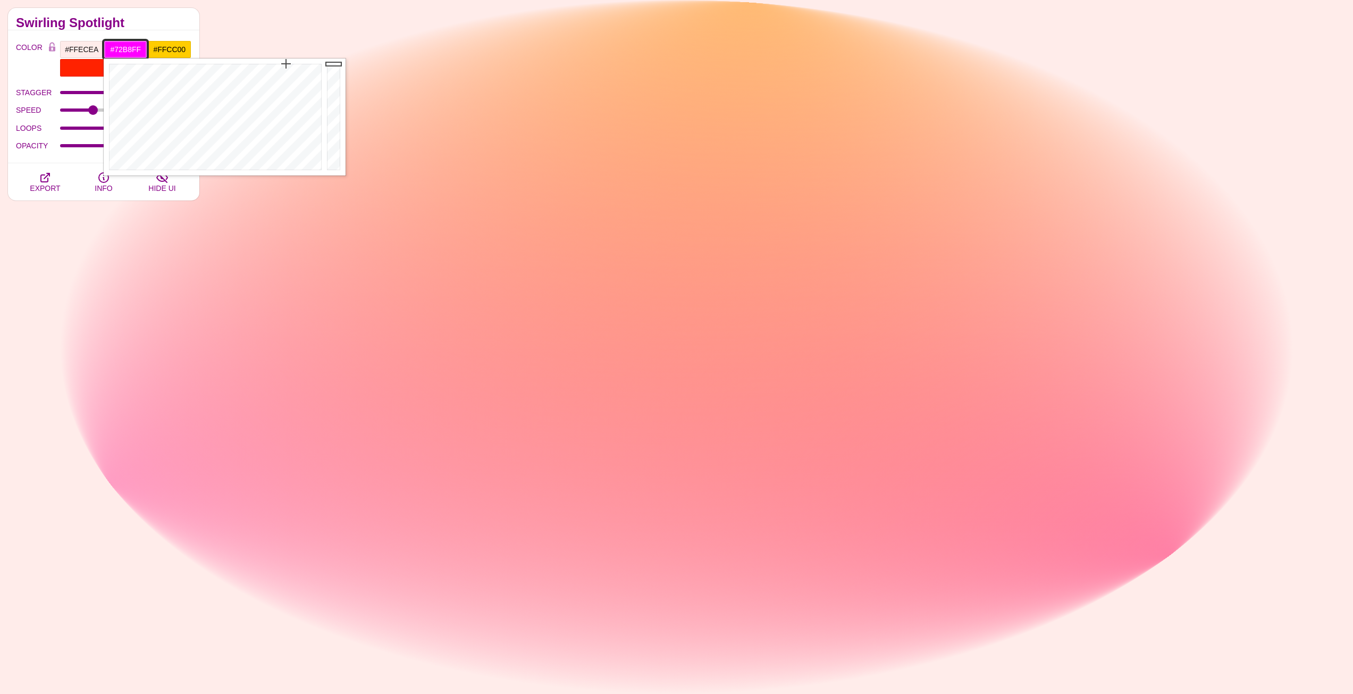
type input "#6FB5FF"
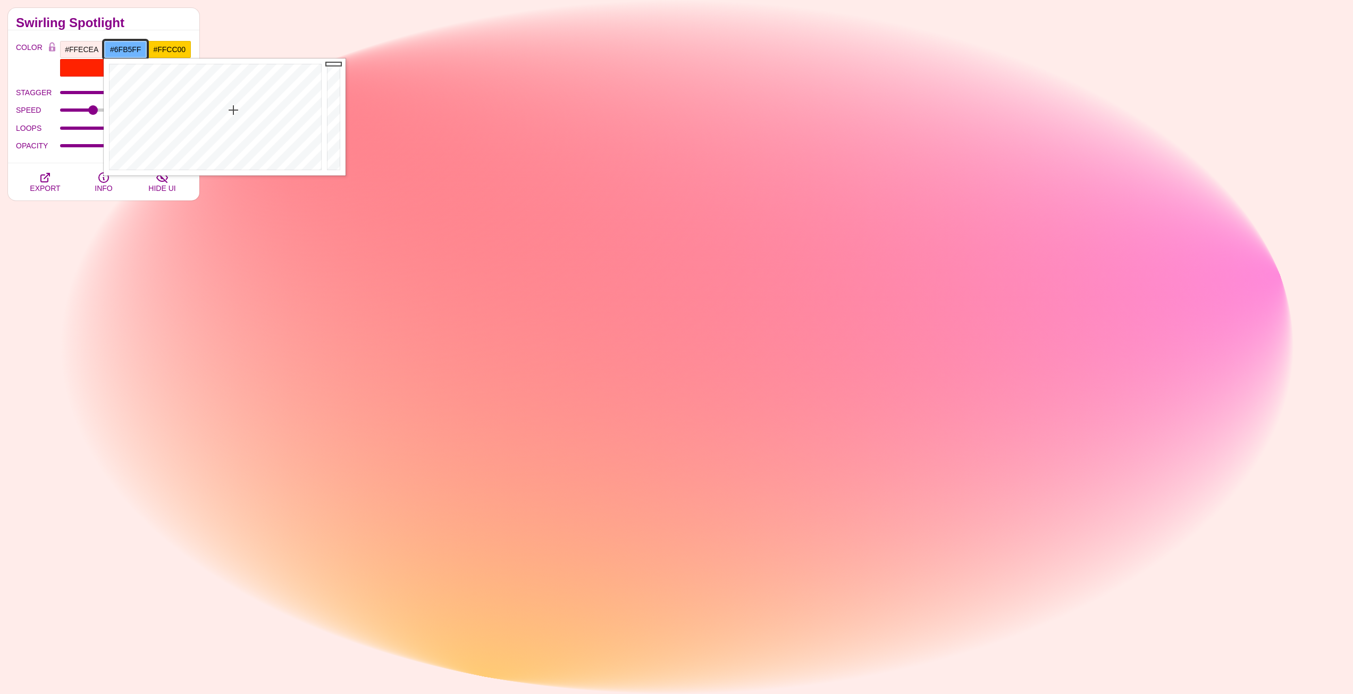
drag, startPoint x: 228, startPoint y: 123, endPoint x: 233, endPoint y: 110, distance: 13.8
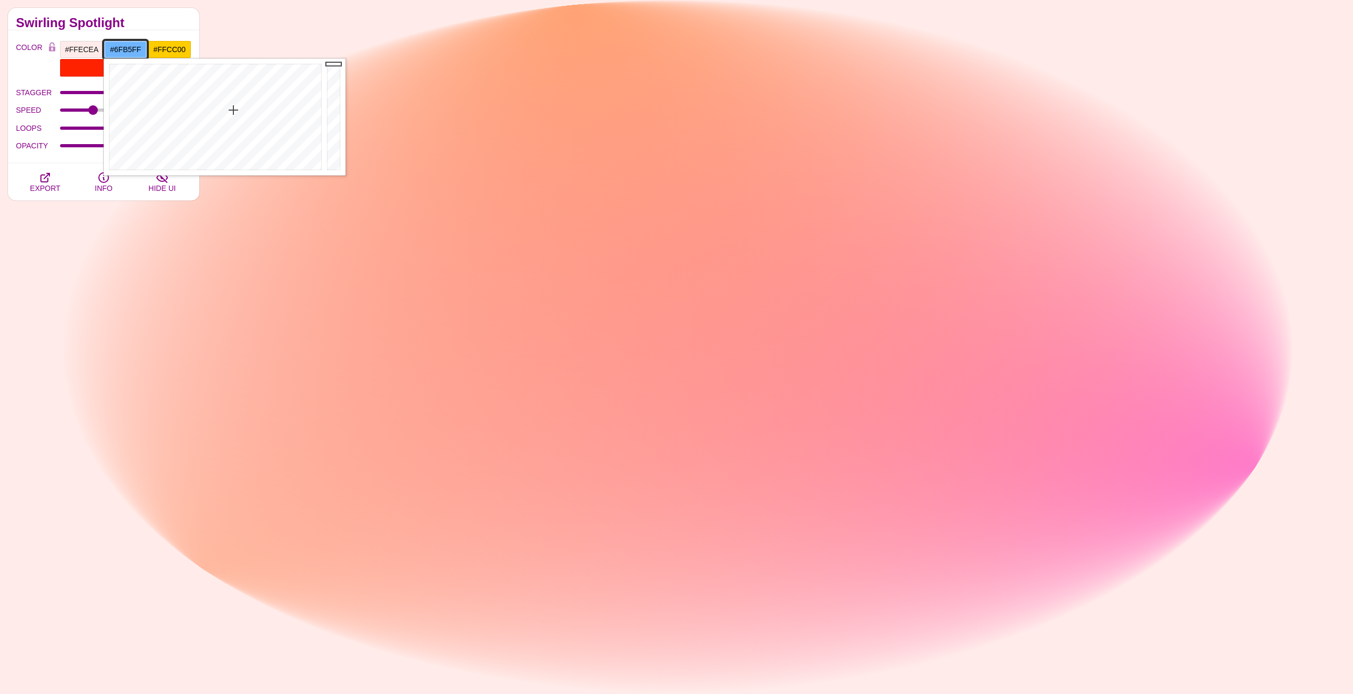
click at [233, 110] on div at bounding box center [214, 116] width 221 height 117
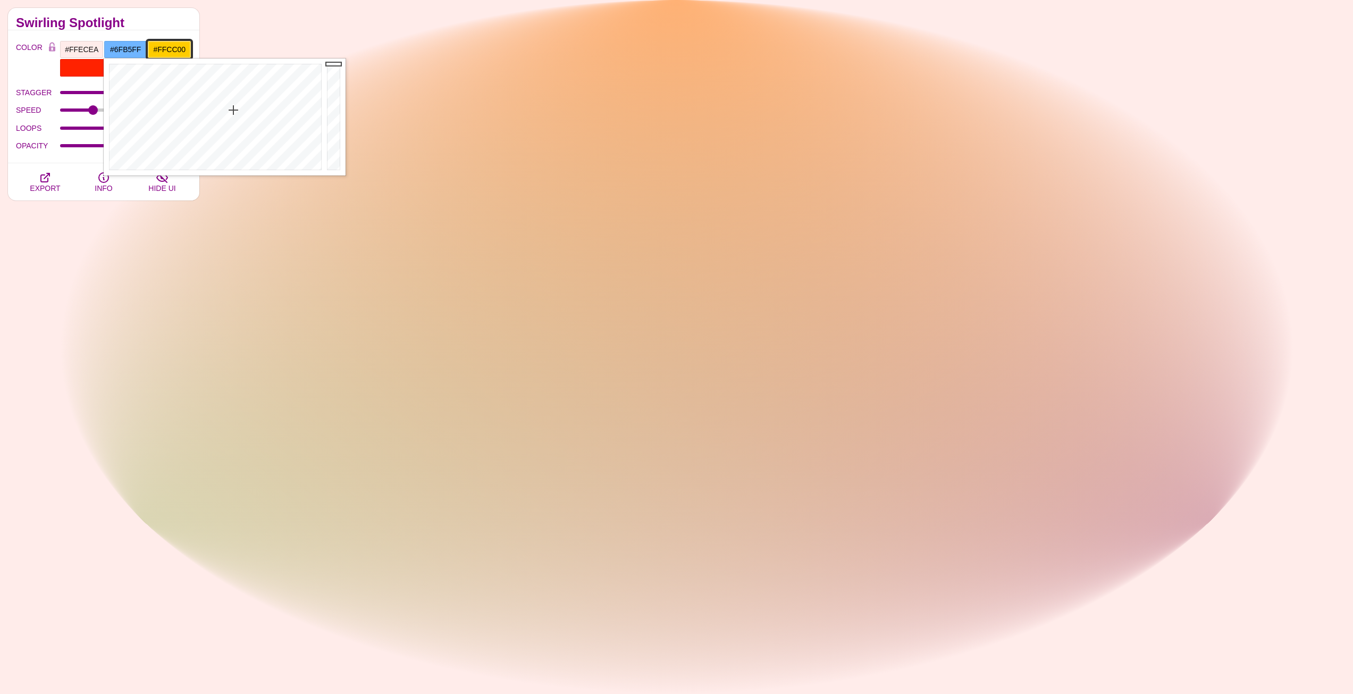
click at [171, 54] on input "#FFCC00" at bounding box center [169, 49] width 44 height 18
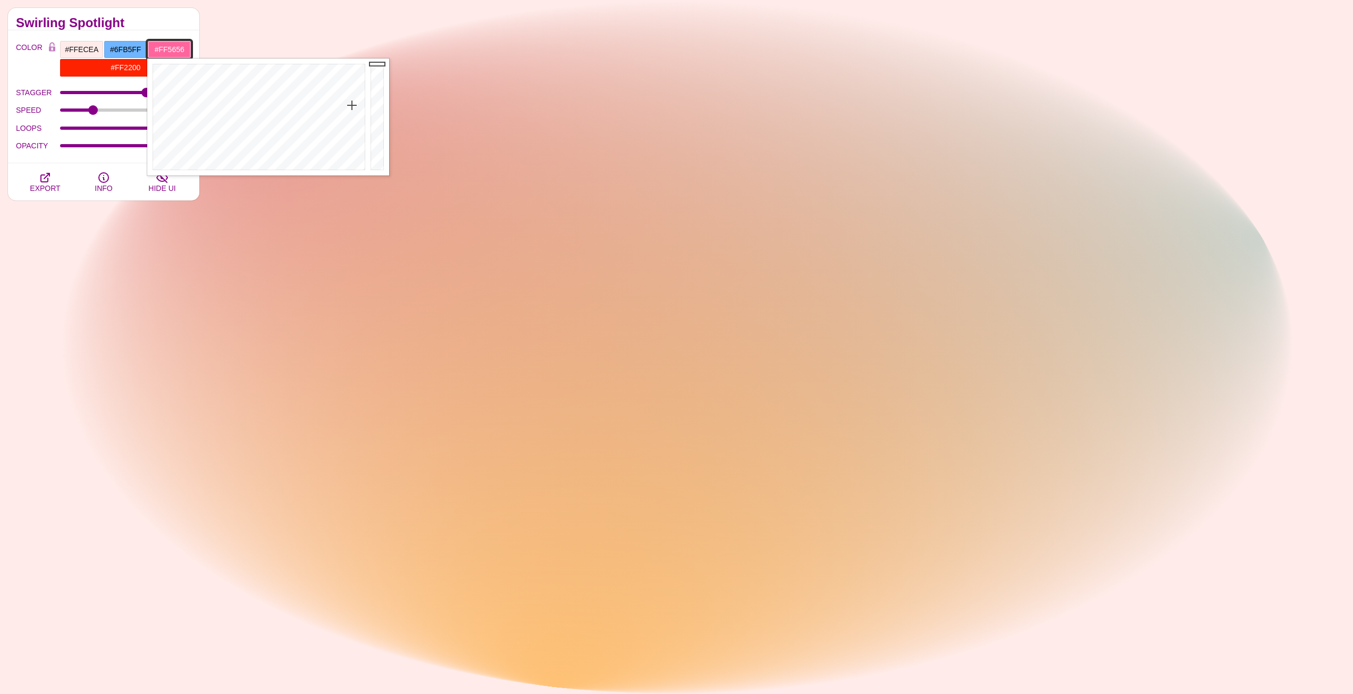
type input "#FF5555"
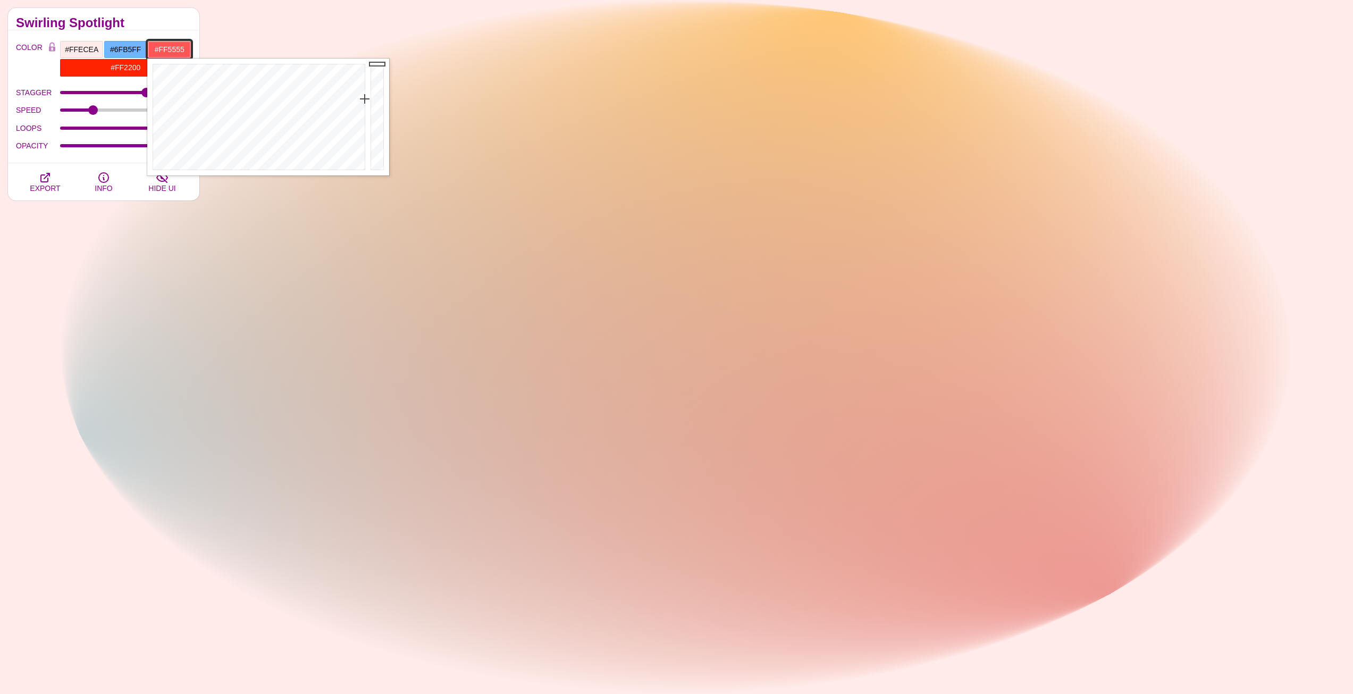
drag, startPoint x: 345, startPoint y: 116, endPoint x: 366, endPoint y: 99, distance: 26.7
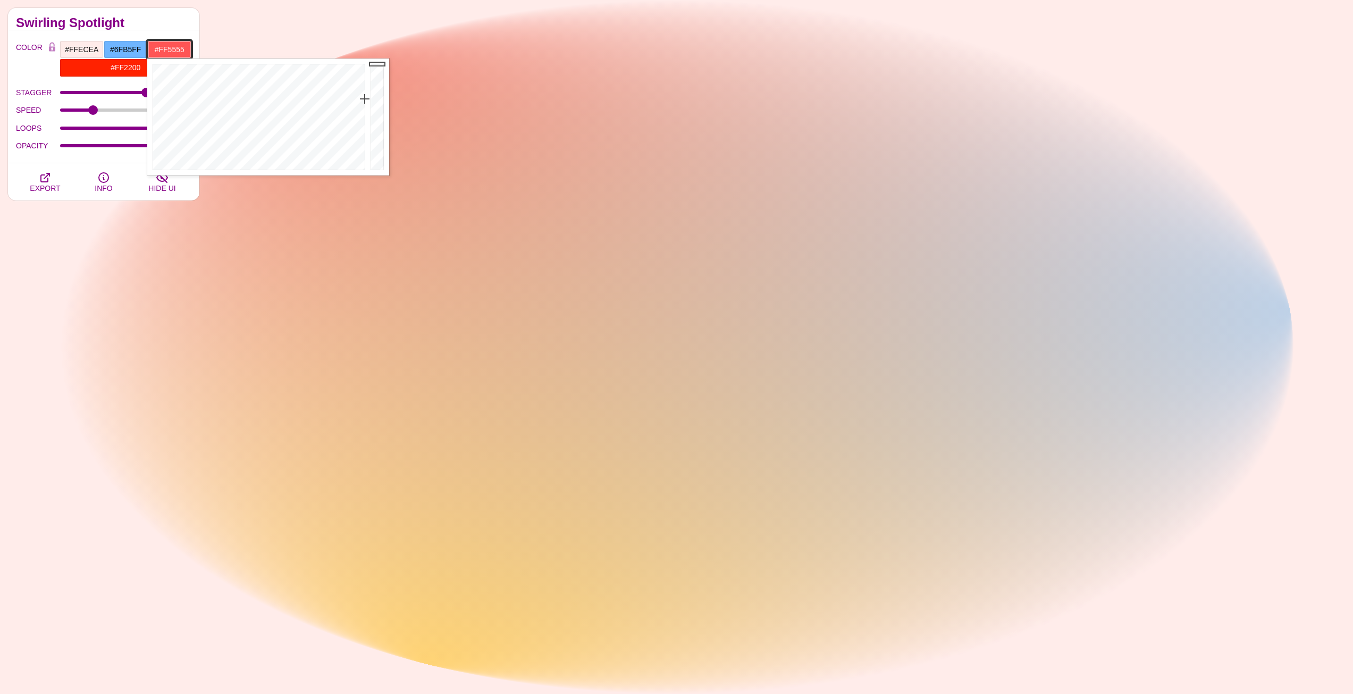
click at [366, 99] on div at bounding box center [257, 116] width 221 height 117
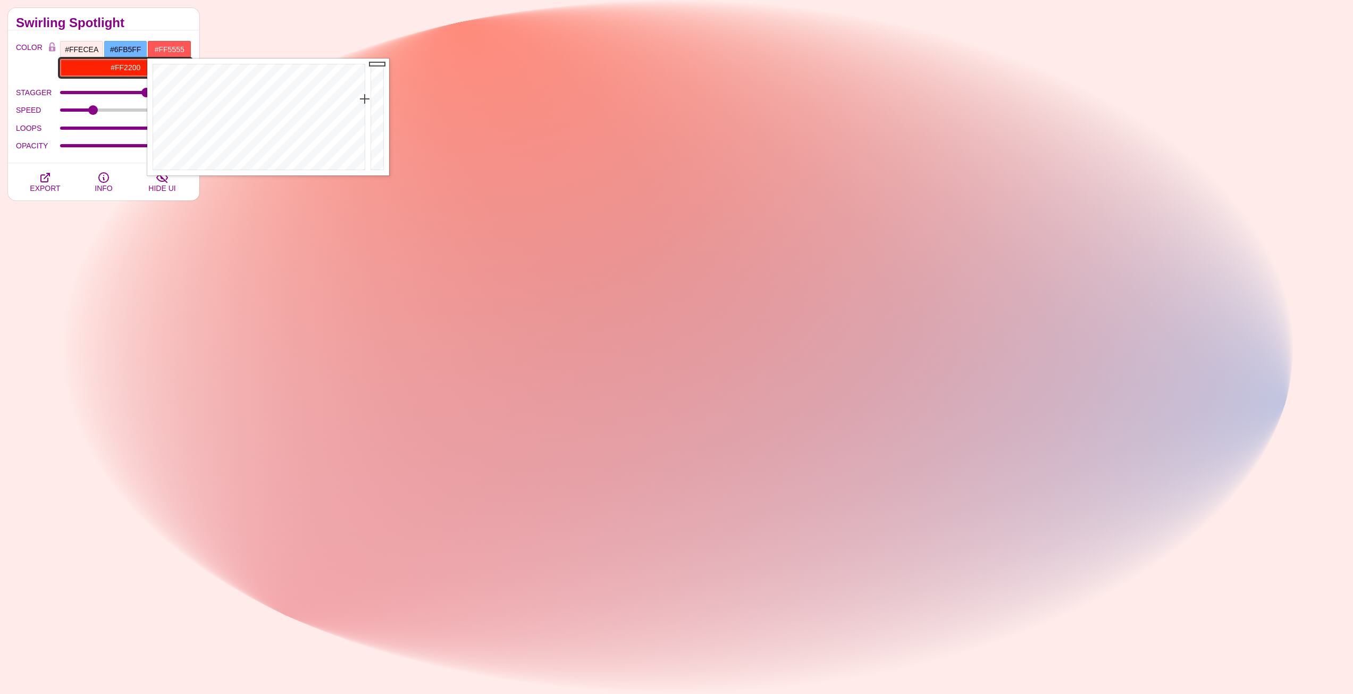
click at [112, 66] on input "#FF2200" at bounding box center [126, 67] width 132 height 18
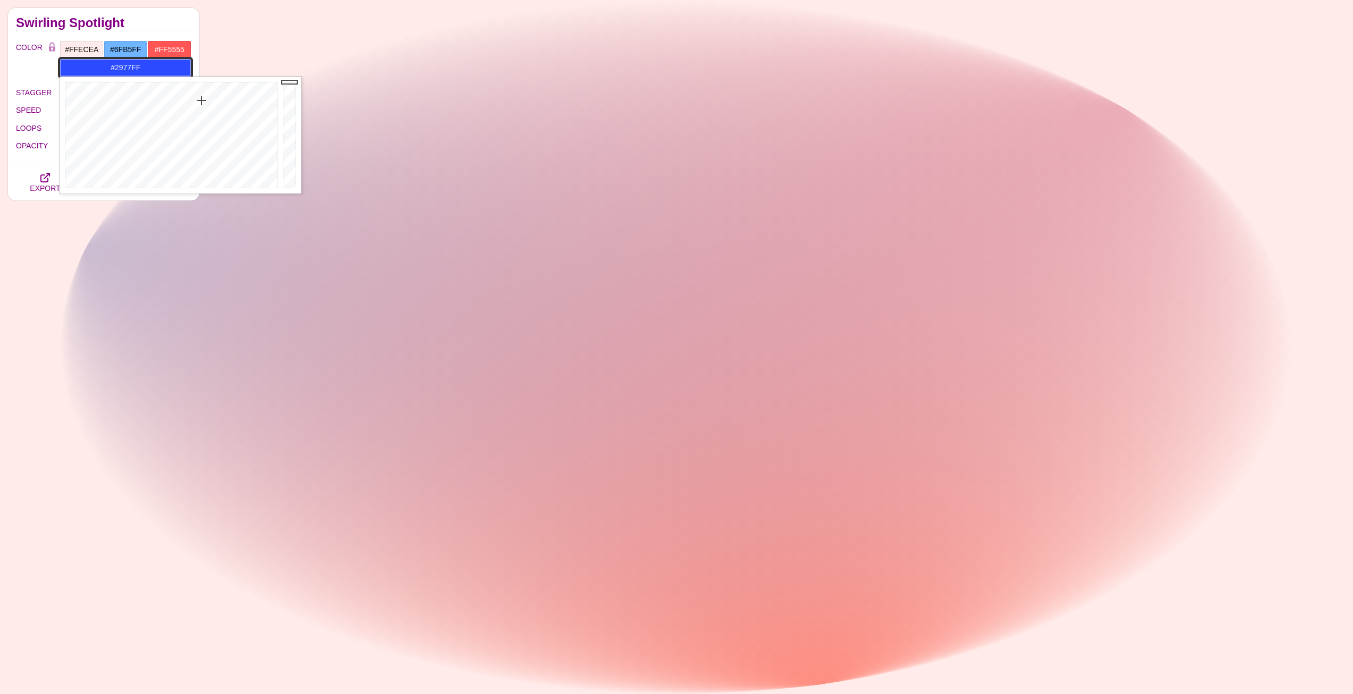
type input "#297BFF"
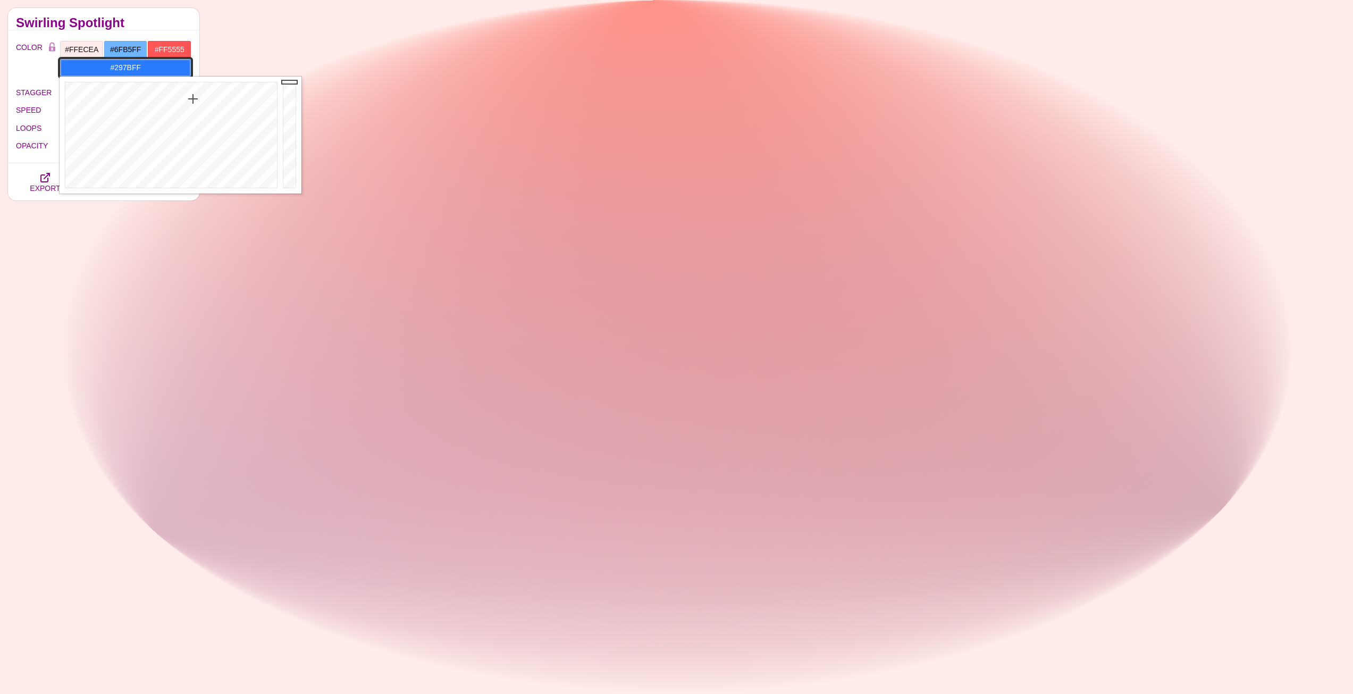
drag, startPoint x: 208, startPoint y: 104, endPoint x: 193, endPoint y: 99, distance: 15.6
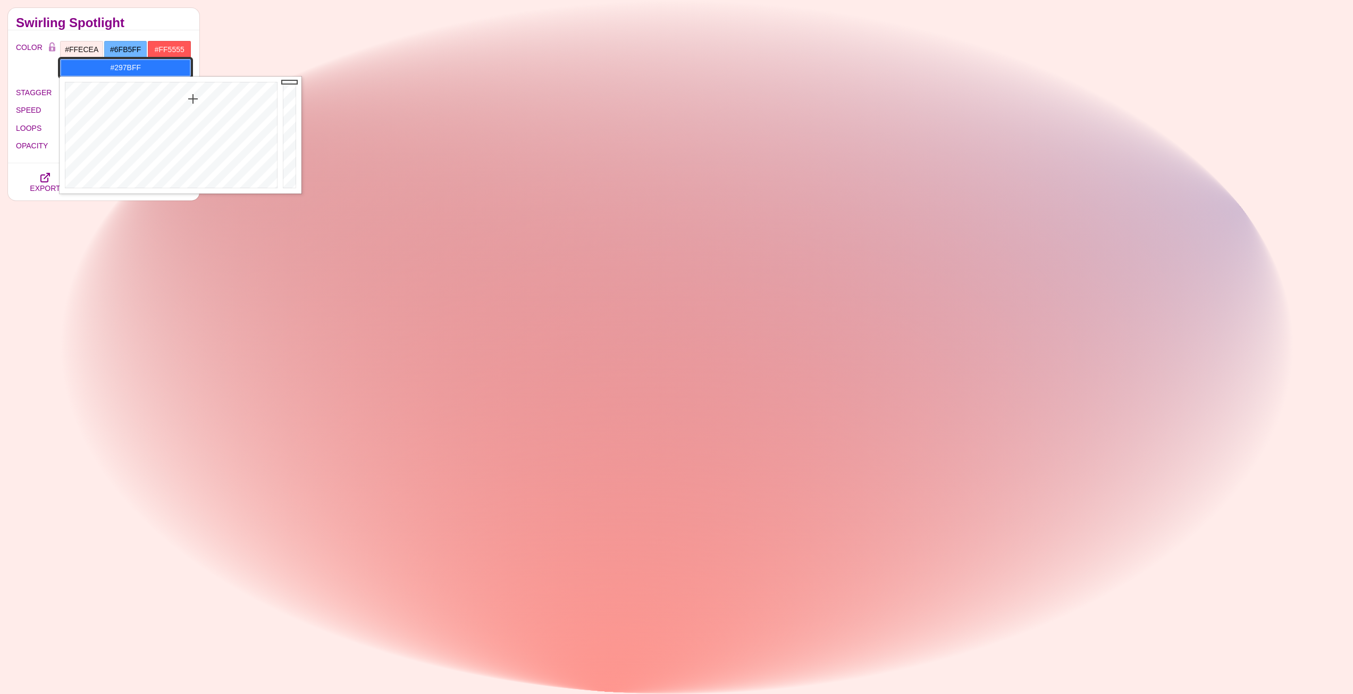
click at [193, 99] on div at bounding box center [170, 135] width 221 height 117
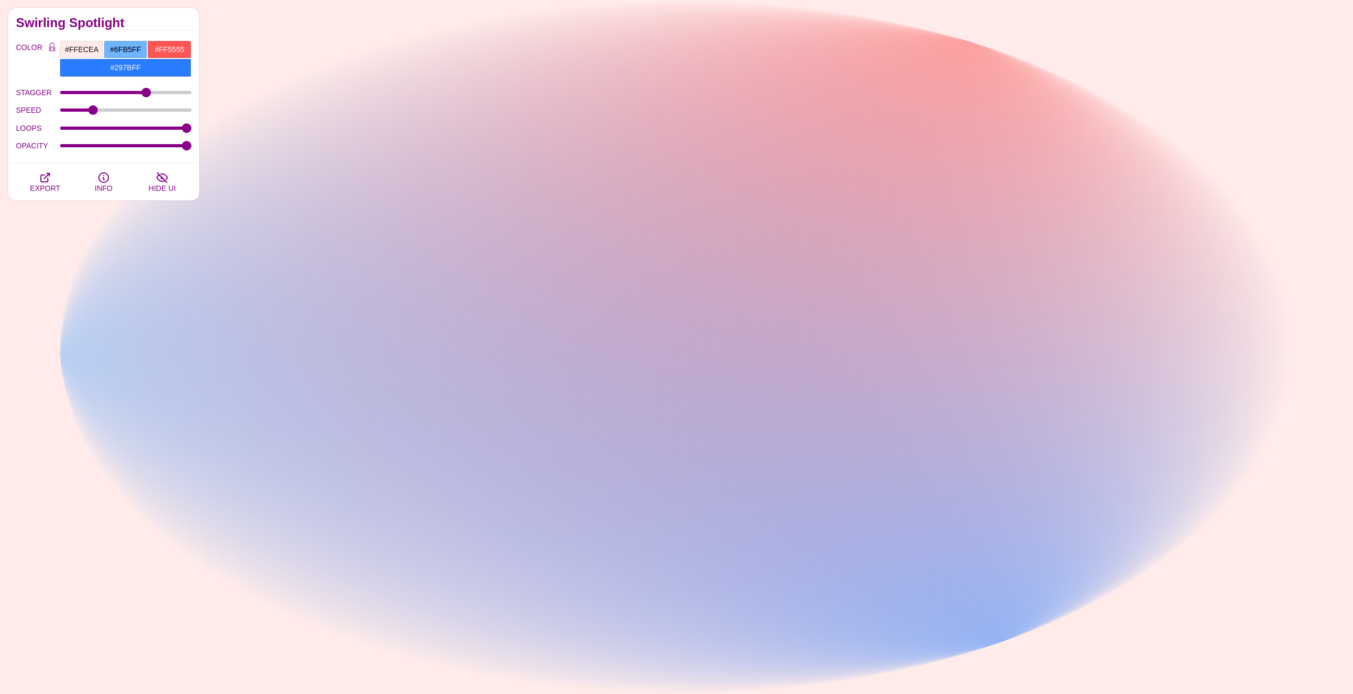
click at [209, 41] on div "PREVIEW PREVIEW PREVIEW PREVIEW PREVIEW PREVIEW PREVIEW PREVIEW PREVIEW PREVIEW…" at bounding box center [779, 220] width 1145 height 845
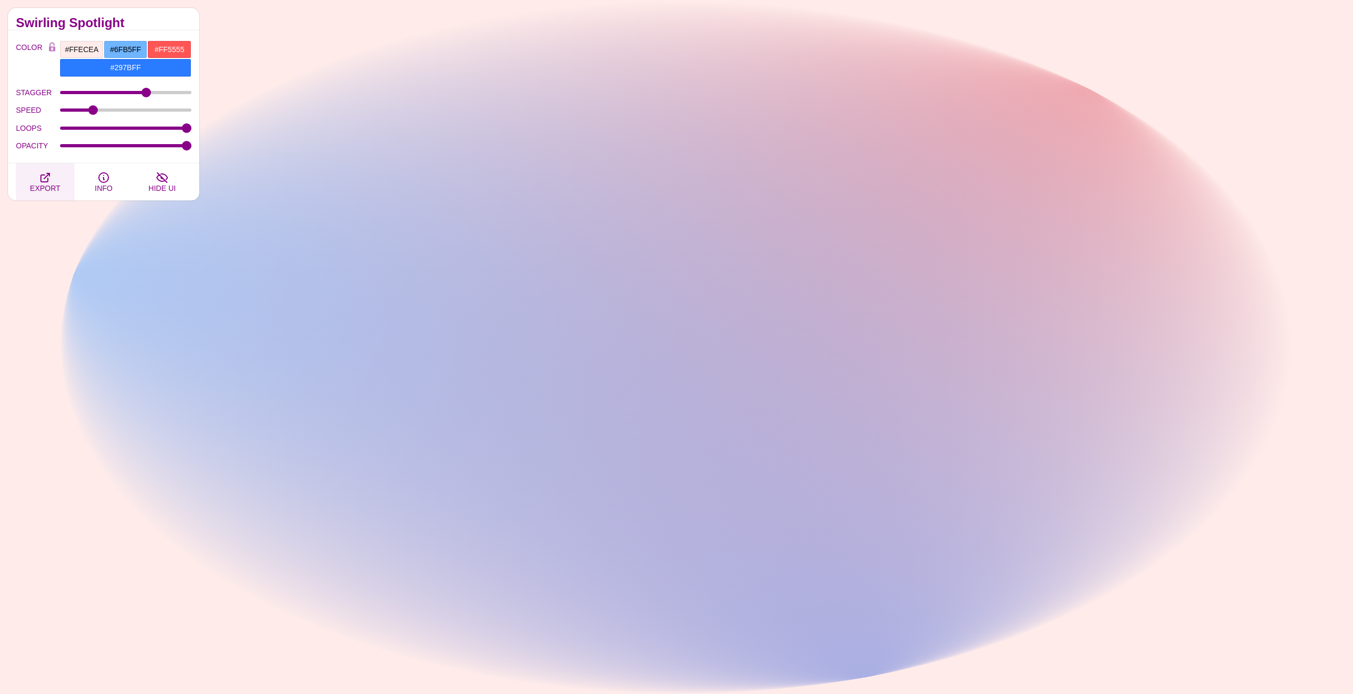
click at [39, 181] on icon "button" at bounding box center [45, 177] width 13 height 13
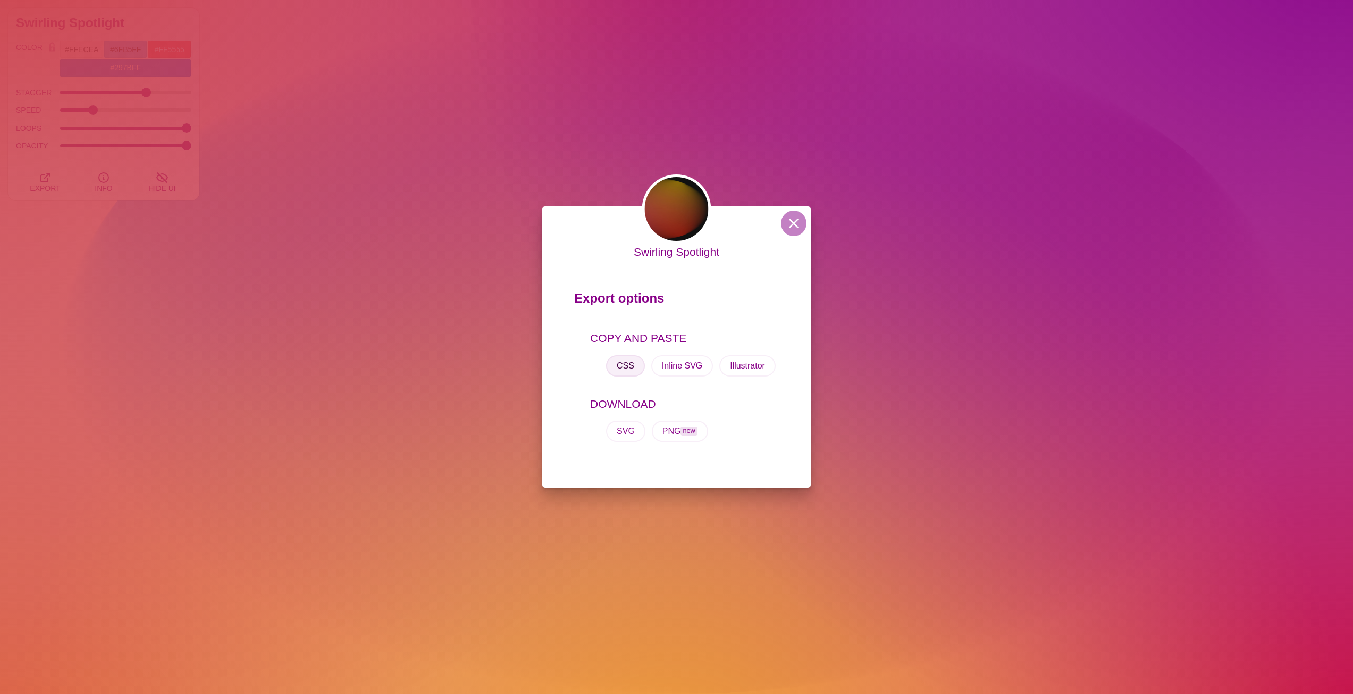
click at [624, 366] on button "CSS" at bounding box center [625, 365] width 39 height 21
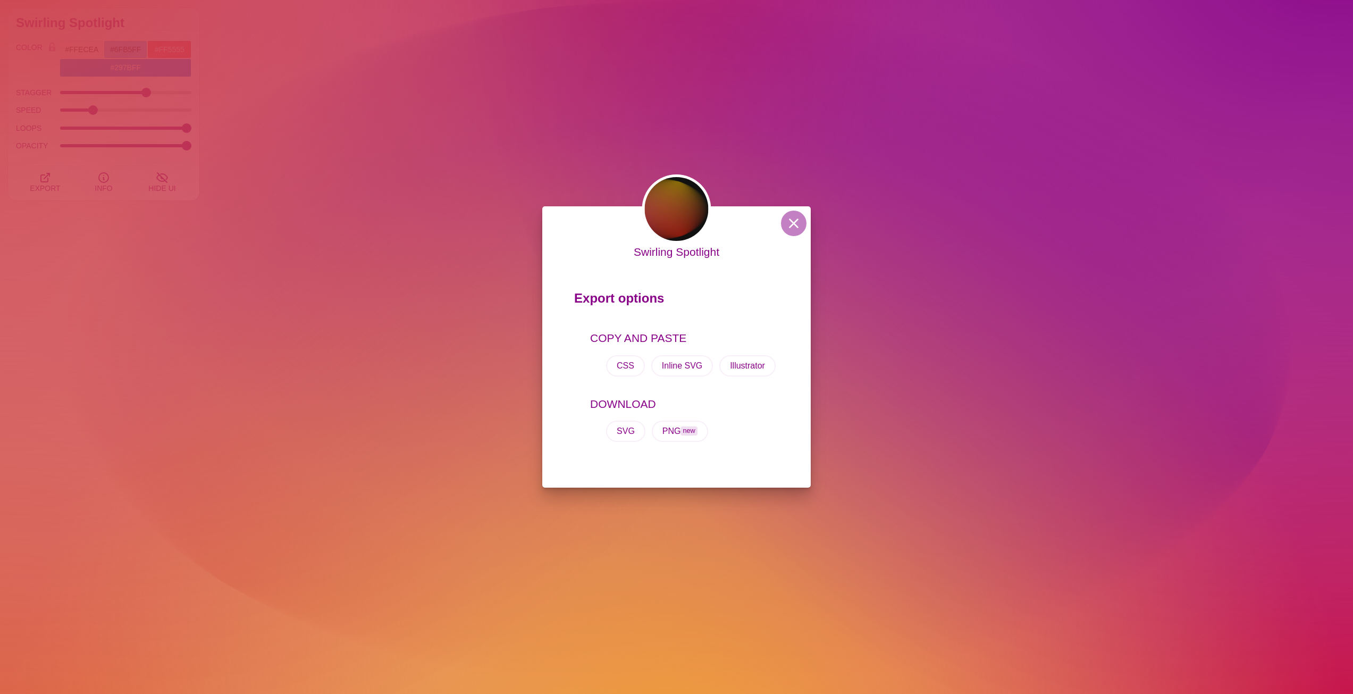
click at [241, 181] on div "Swirling Spotlight Export options COPY AND PASTE CSS Inline SVG Illustrator DOW…" at bounding box center [676, 347] width 1353 height 694
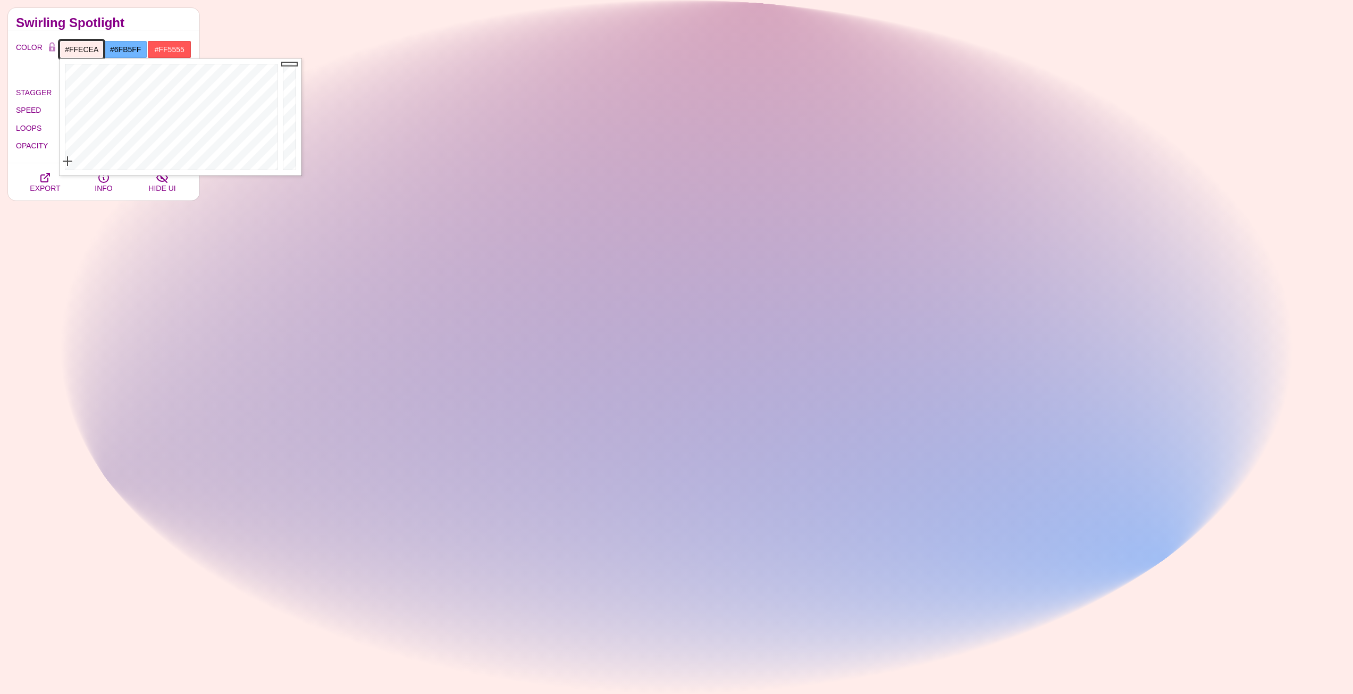
click at [75, 46] on input "#FFECEA" at bounding box center [82, 49] width 44 height 18
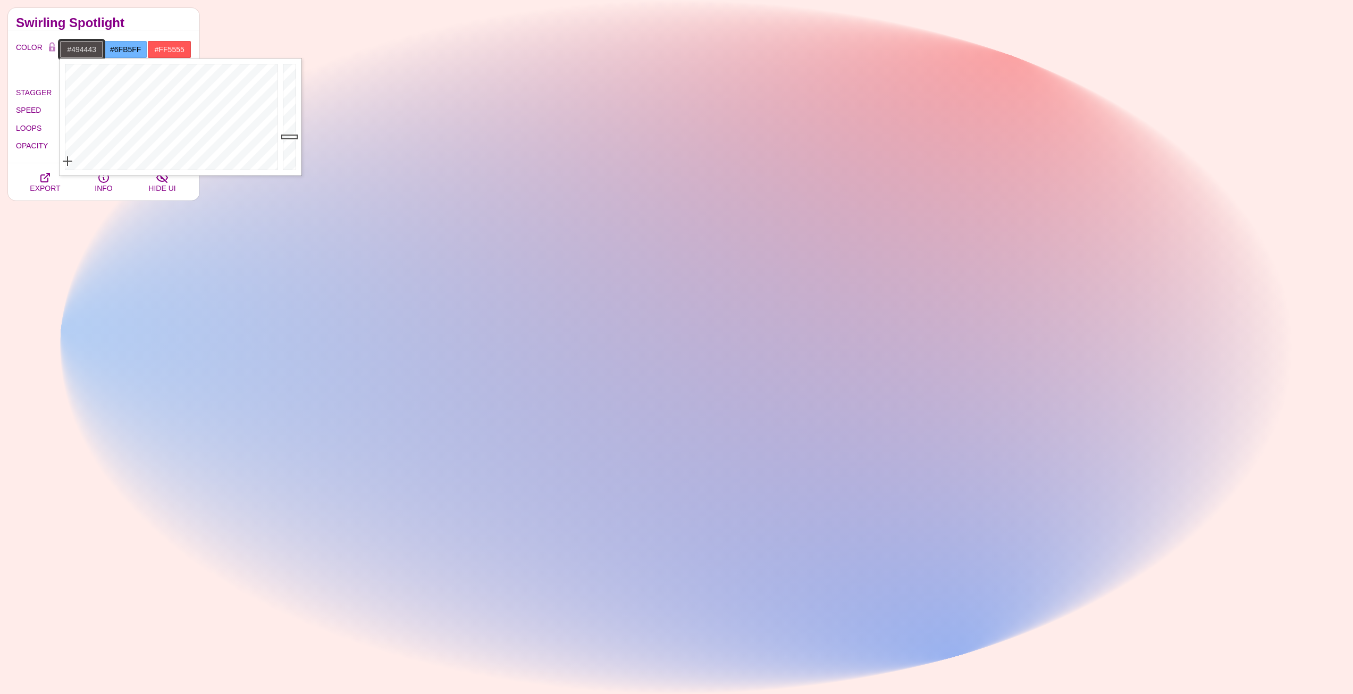
drag, startPoint x: 291, startPoint y: 75, endPoint x: 283, endPoint y: 139, distance: 64.9
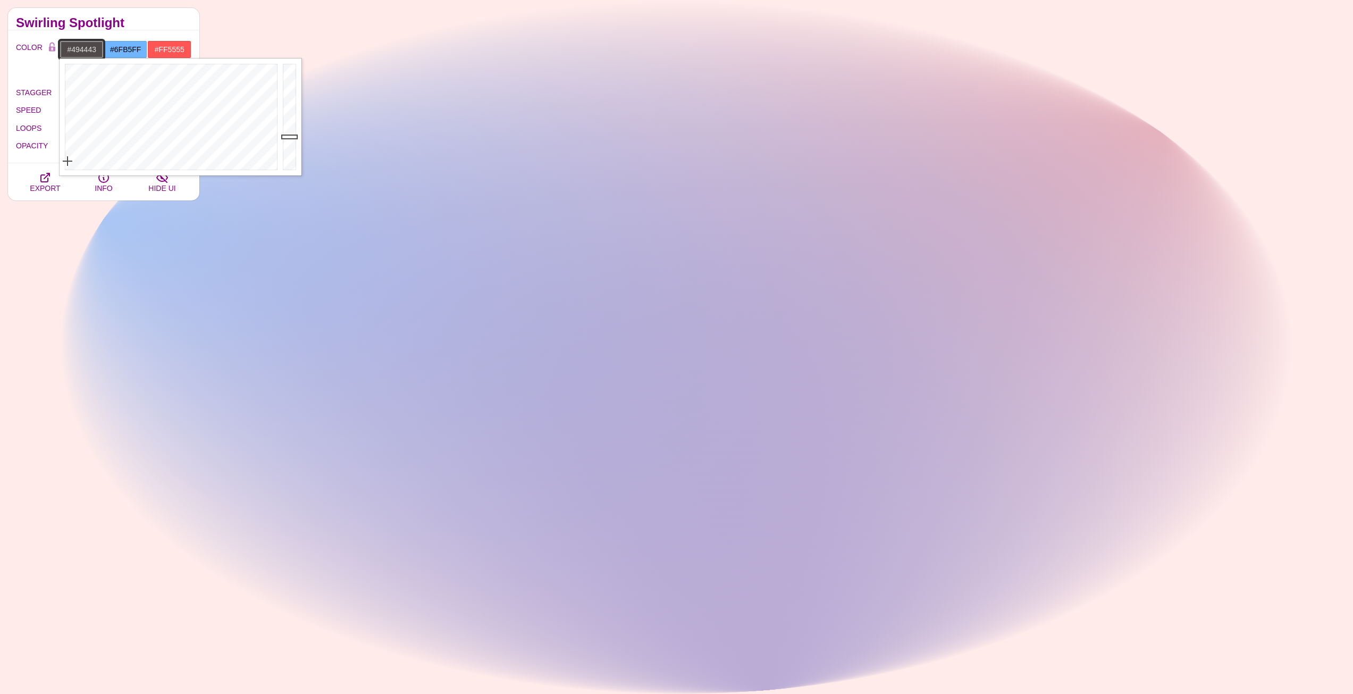
click at [283, 139] on div at bounding box center [290, 116] width 21 height 117
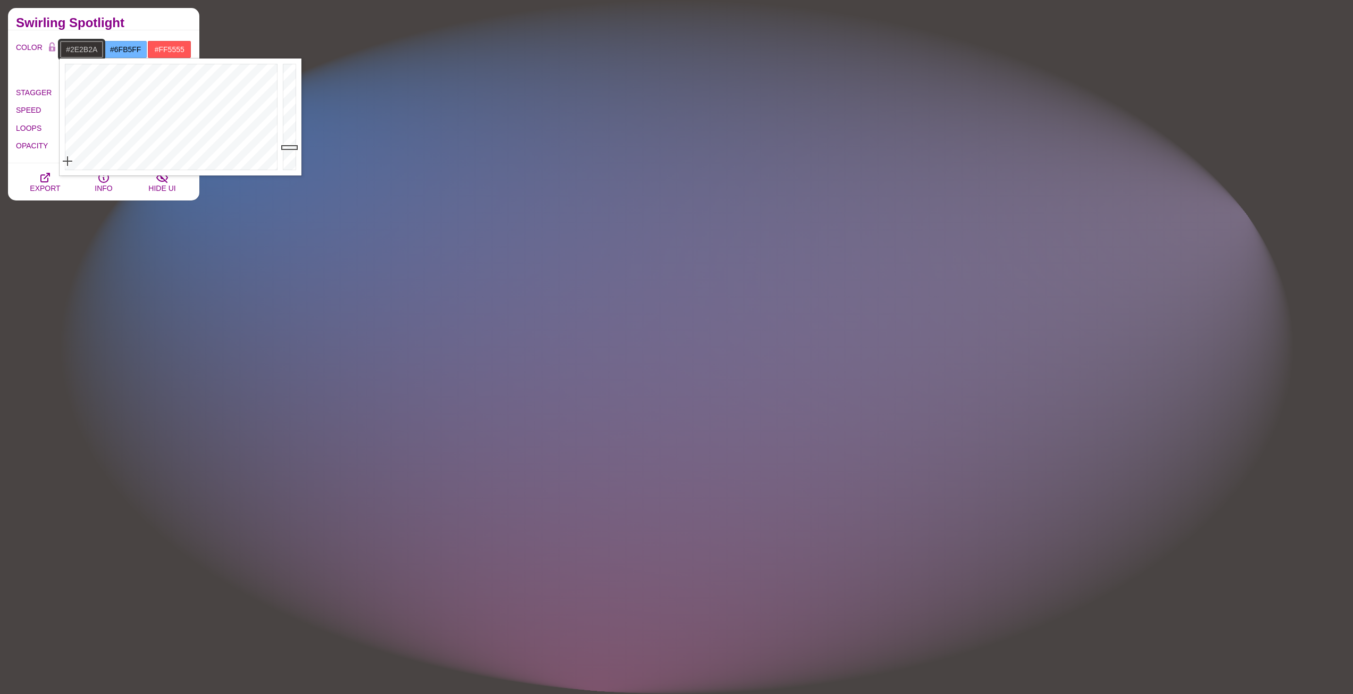
type input "#2D2929"
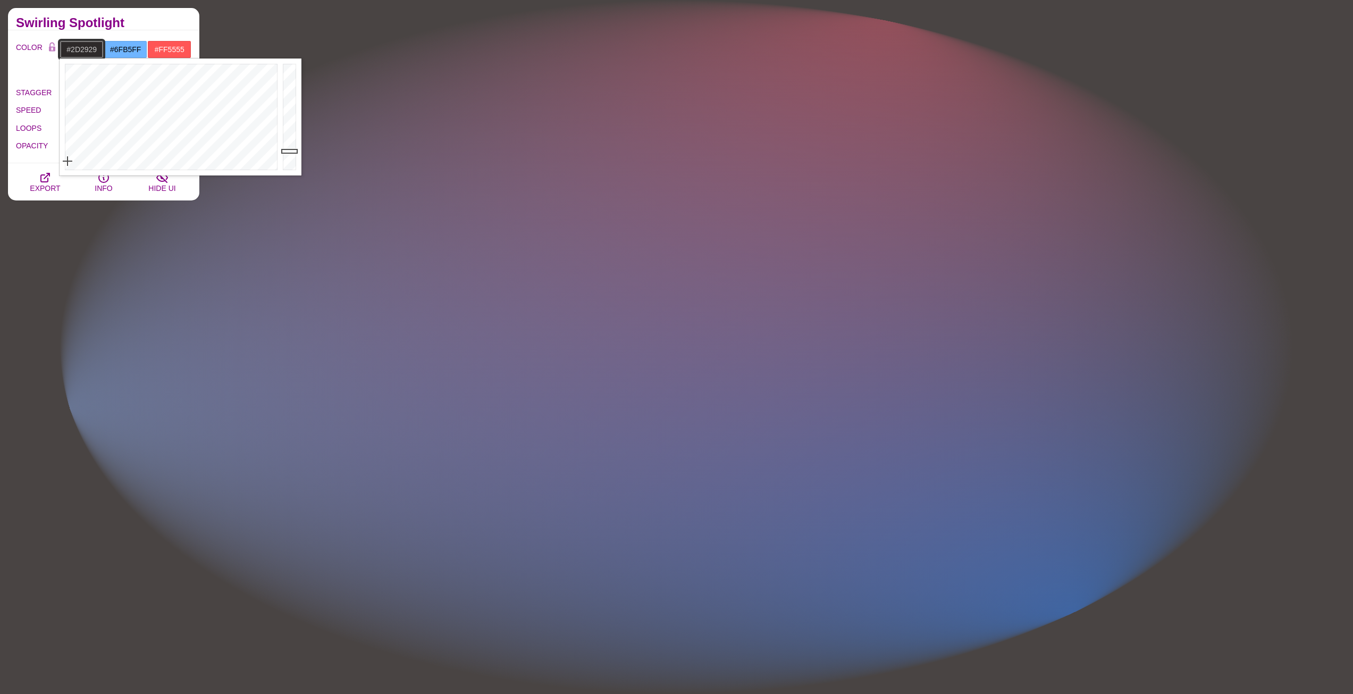
drag, startPoint x: 288, startPoint y: 139, endPoint x: 287, endPoint y: 151, distance: 11.7
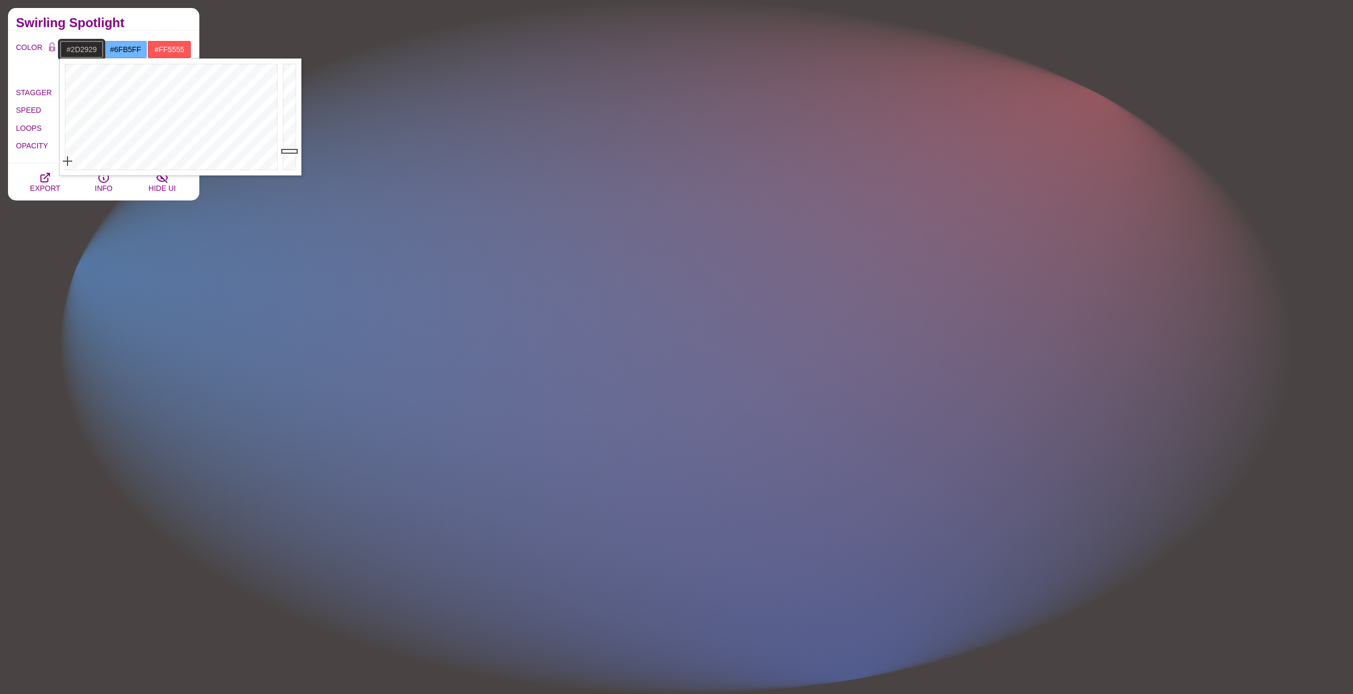
click at [287, 151] on div at bounding box center [290, 116] width 21 height 117
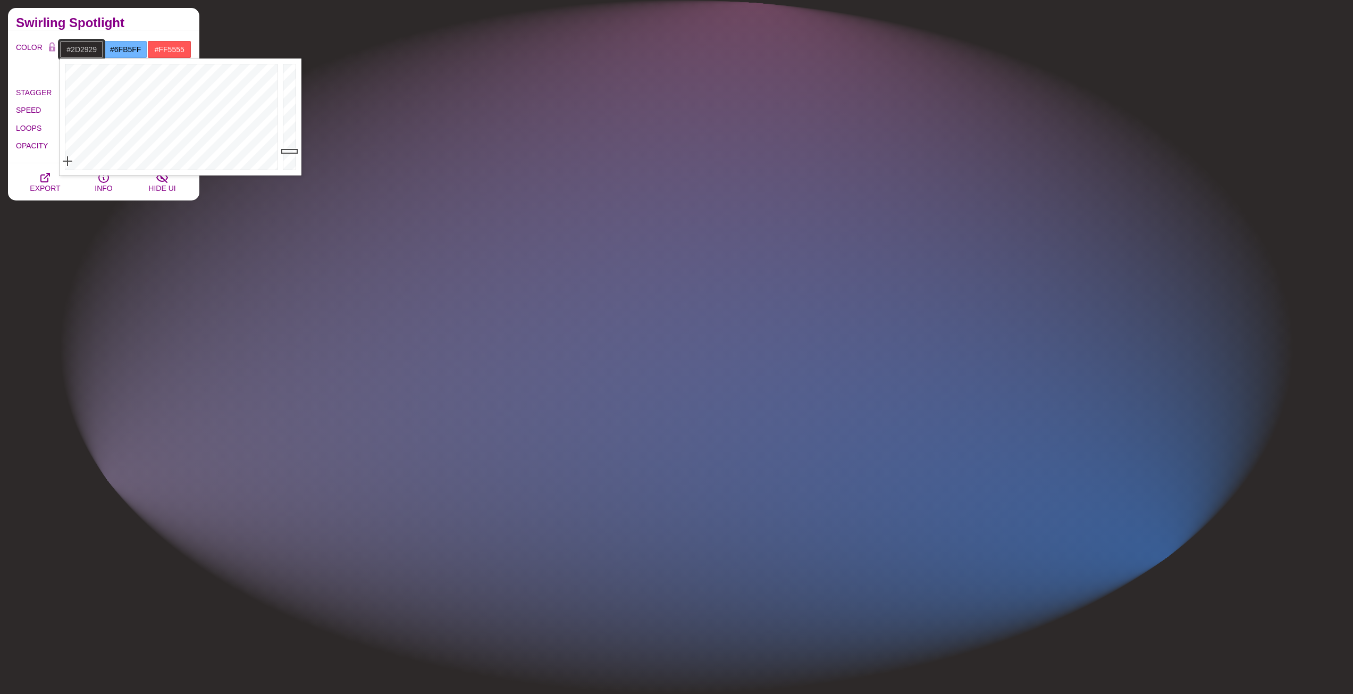
click at [88, 56] on input "#2D2929" at bounding box center [82, 49] width 44 height 18
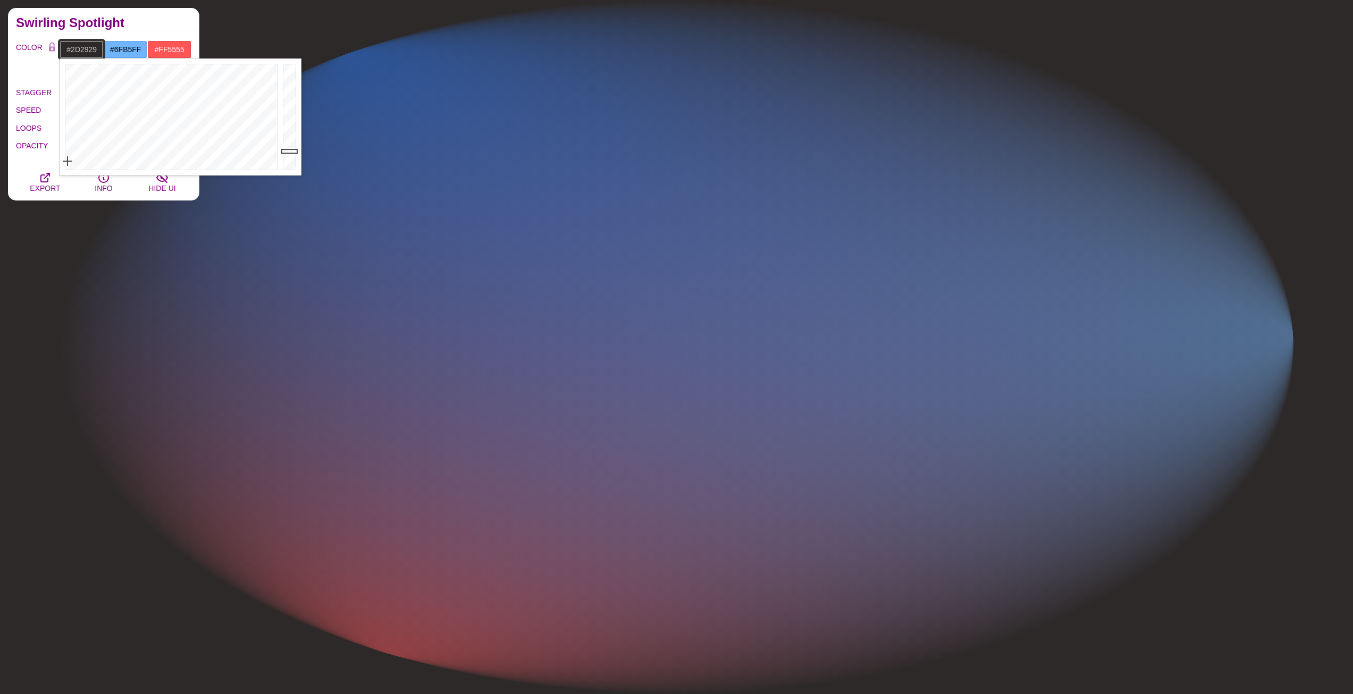
click at [84, 45] on input "#2D2929" at bounding box center [82, 49] width 44 height 18
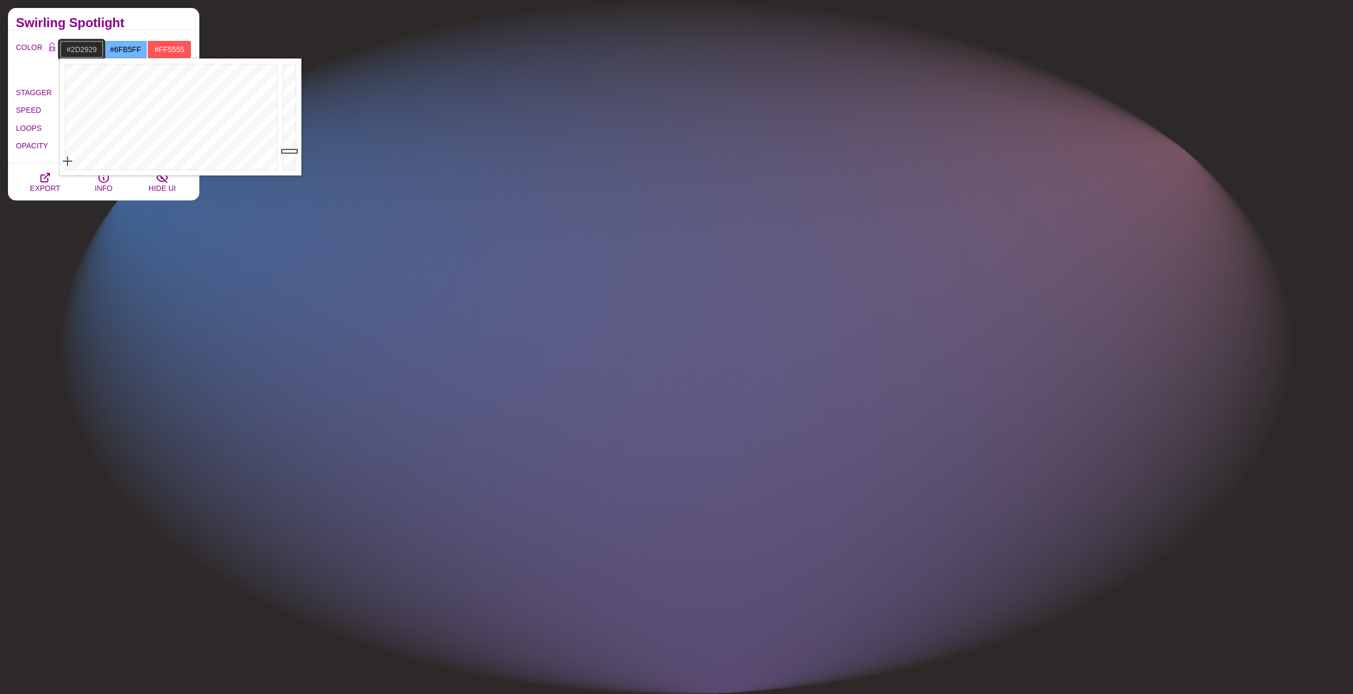
click at [84, 45] on input "#2D2929" at bounding box center [82, 49] width 44 height 18
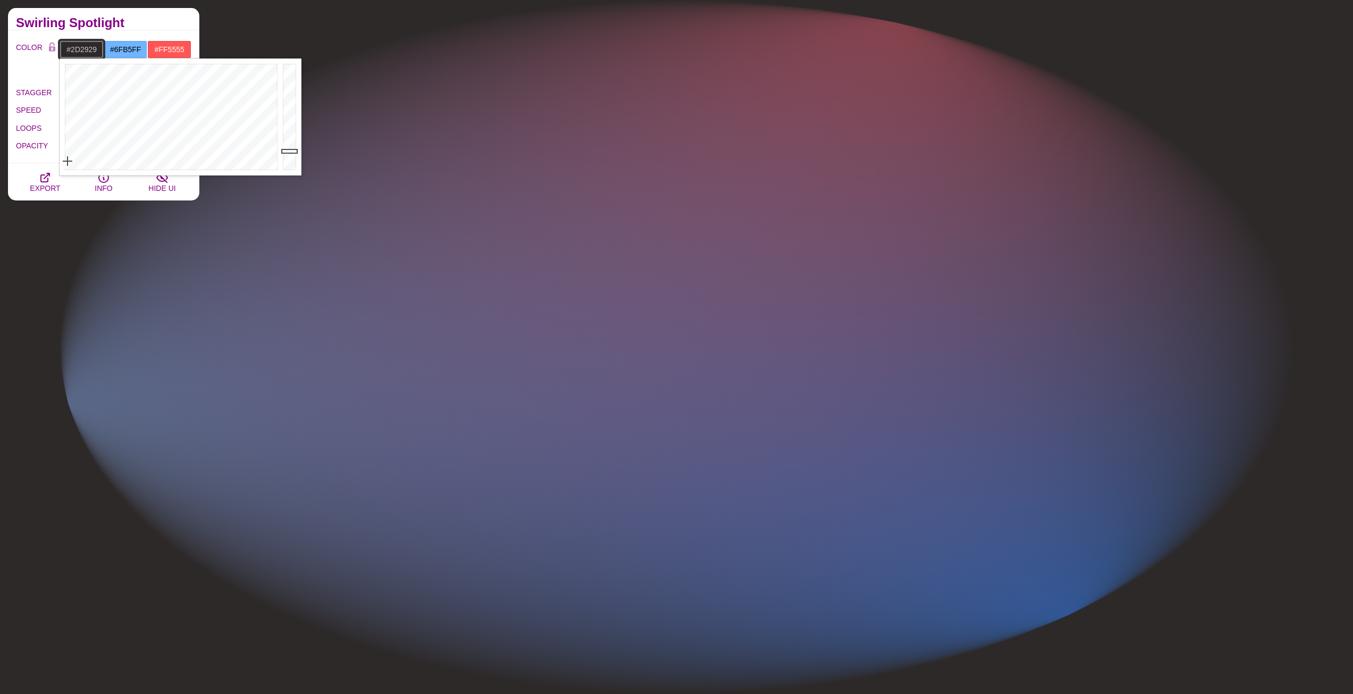
click at [84, 45] on input "#2D2929" at bounding box center [82, 49] width 44 height 18
